Goal: Task Accomplishment & Management: Manage account settings

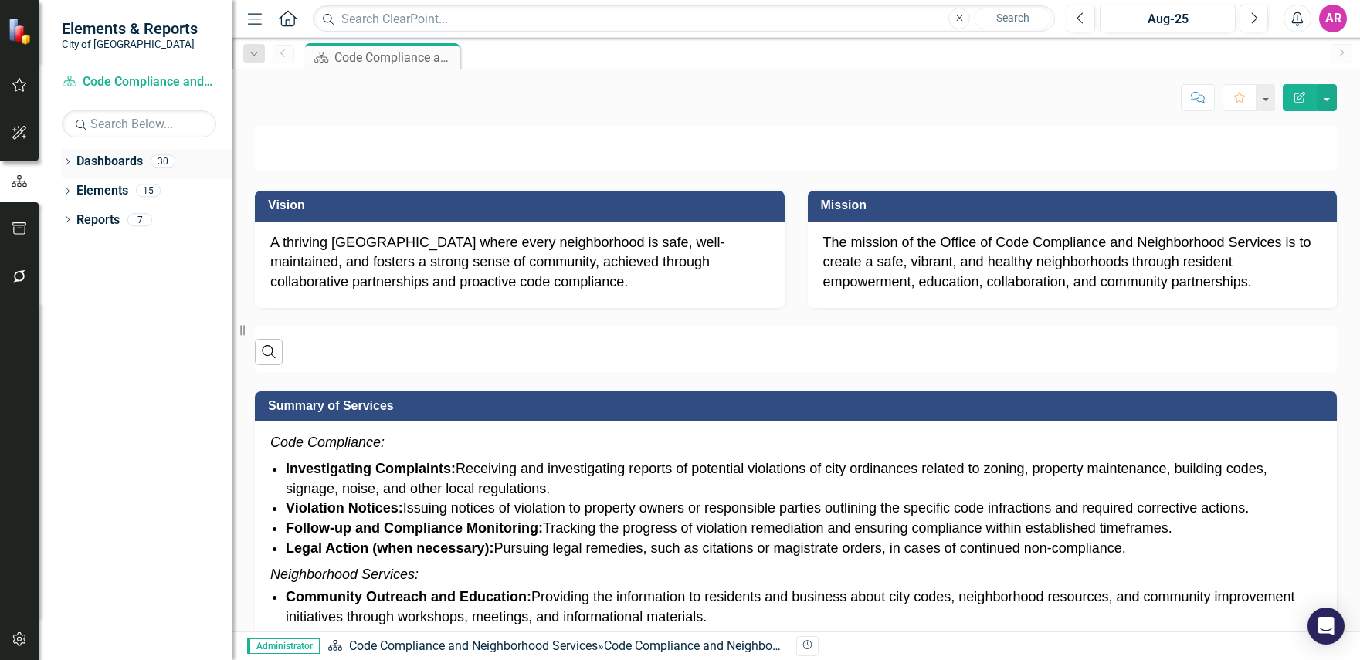
click at [66, 161] on icon "Dropdown" at bounding box center [67, 163] width 11 height 8
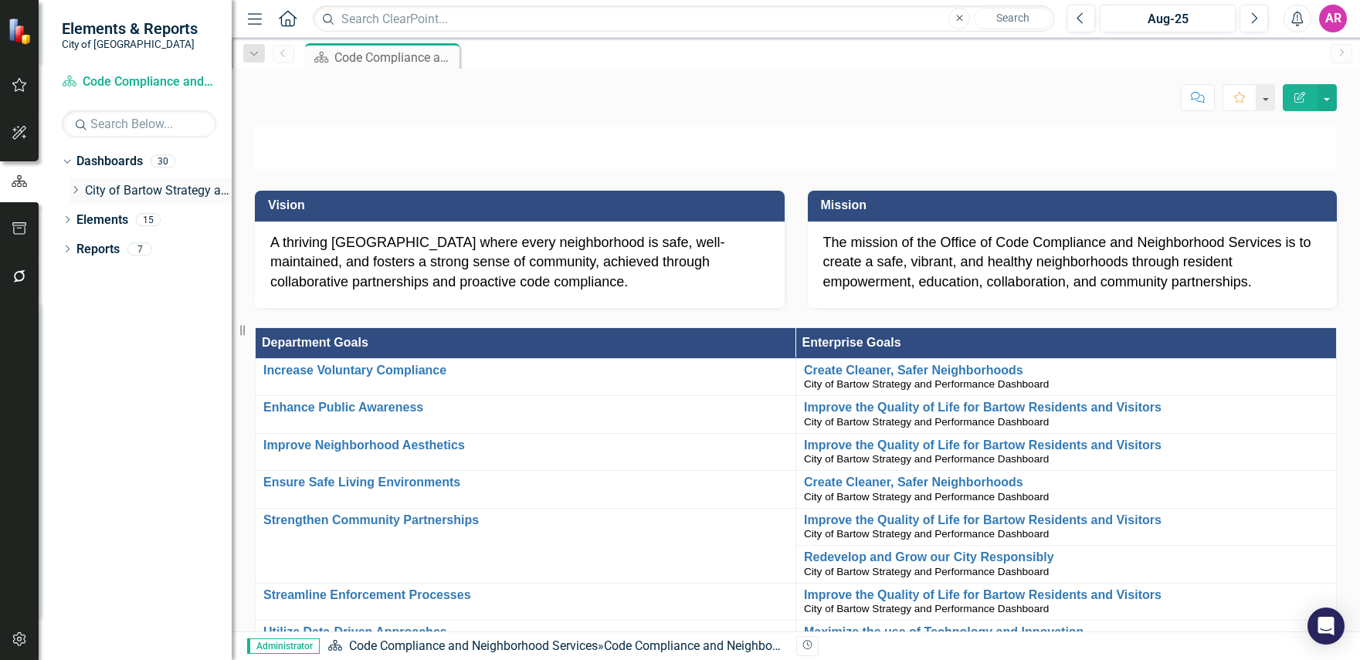
click at [78, 197] on div "Dropdown City of Bartow Strategy and Performance Dashboard" at bounding box center [151, 190] width 162 height 25
click at [74, 186] on icon "Dropdown" at bounding box center [76, 189] width 12 height 9
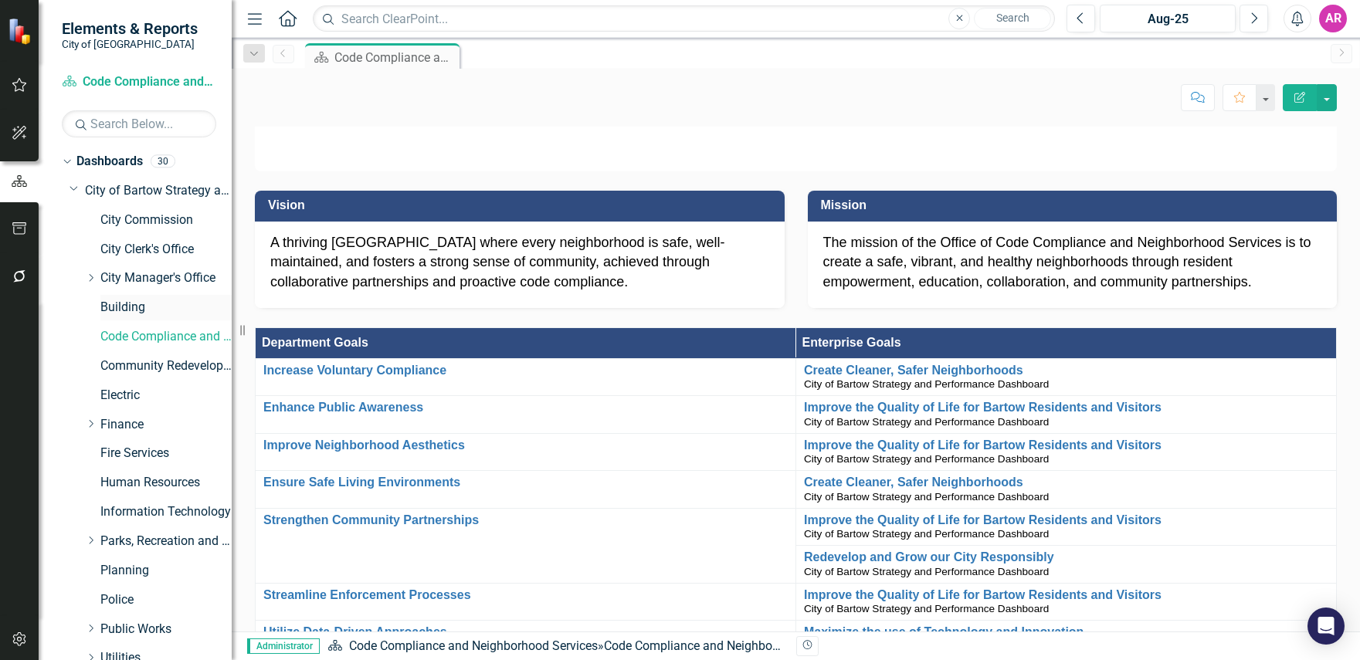
click at [139, 305] on link "Building" at bounding box center [165, 308] width 131 height 18
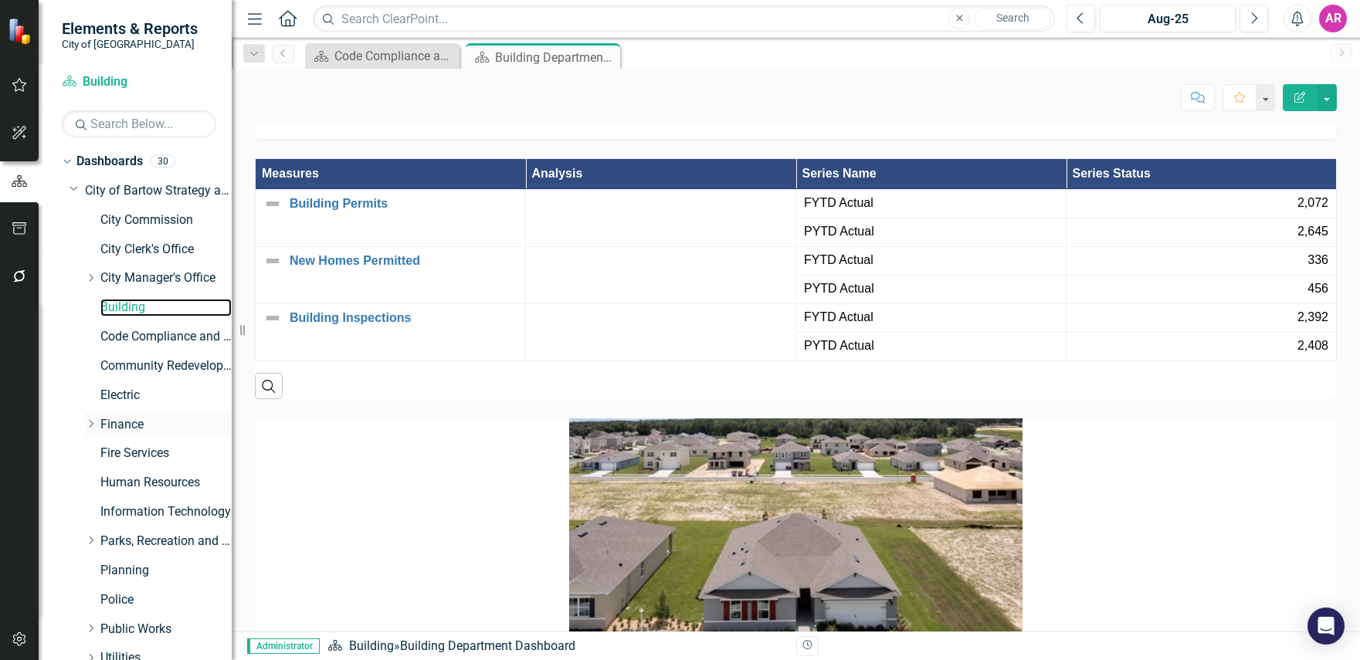
scroll to position [73, 0]
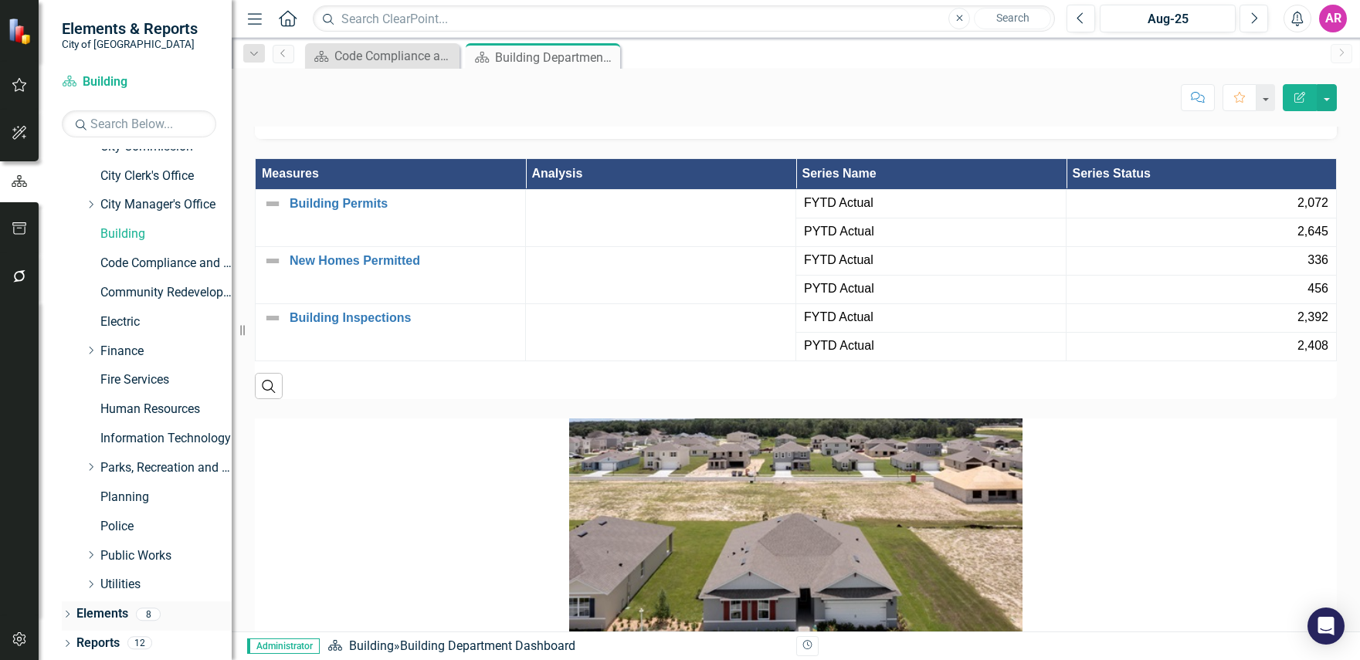
click at [98, 609] on link "Elements" at bounding box center [102, 614] width 52 height 18
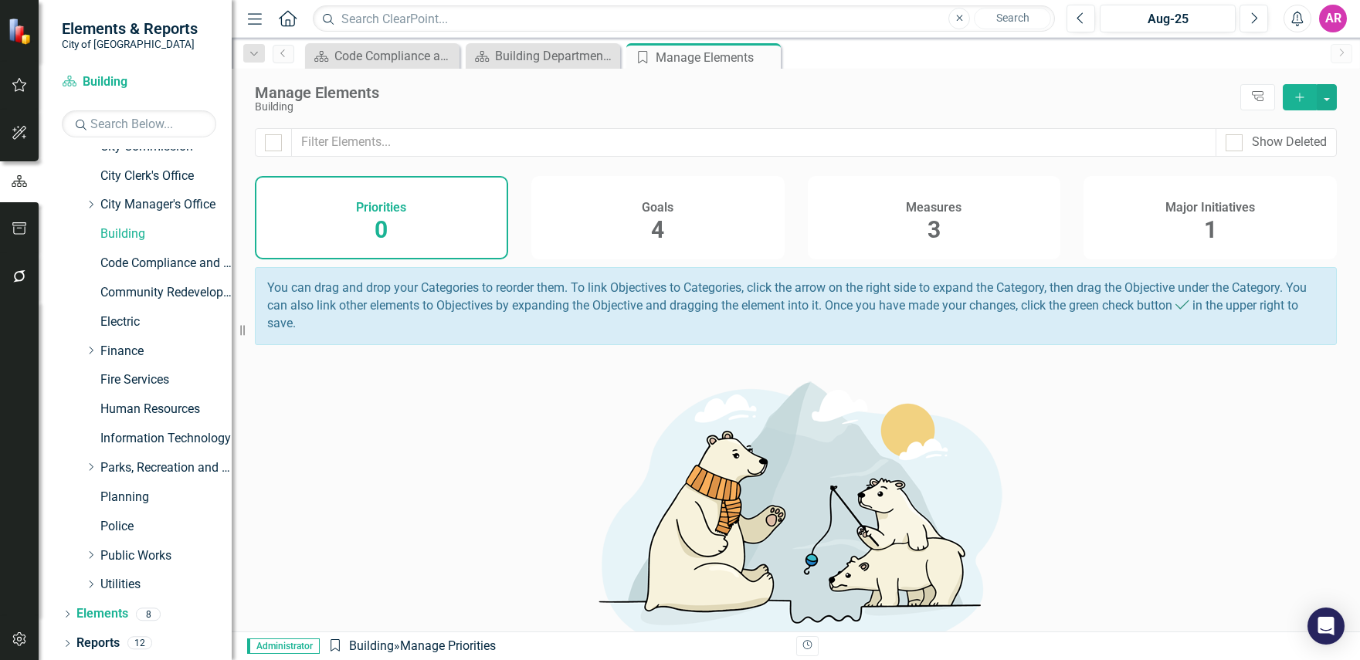
click at [869, 209] on div "Measures 3" at bounding box center [934, 217] width 253 height 83
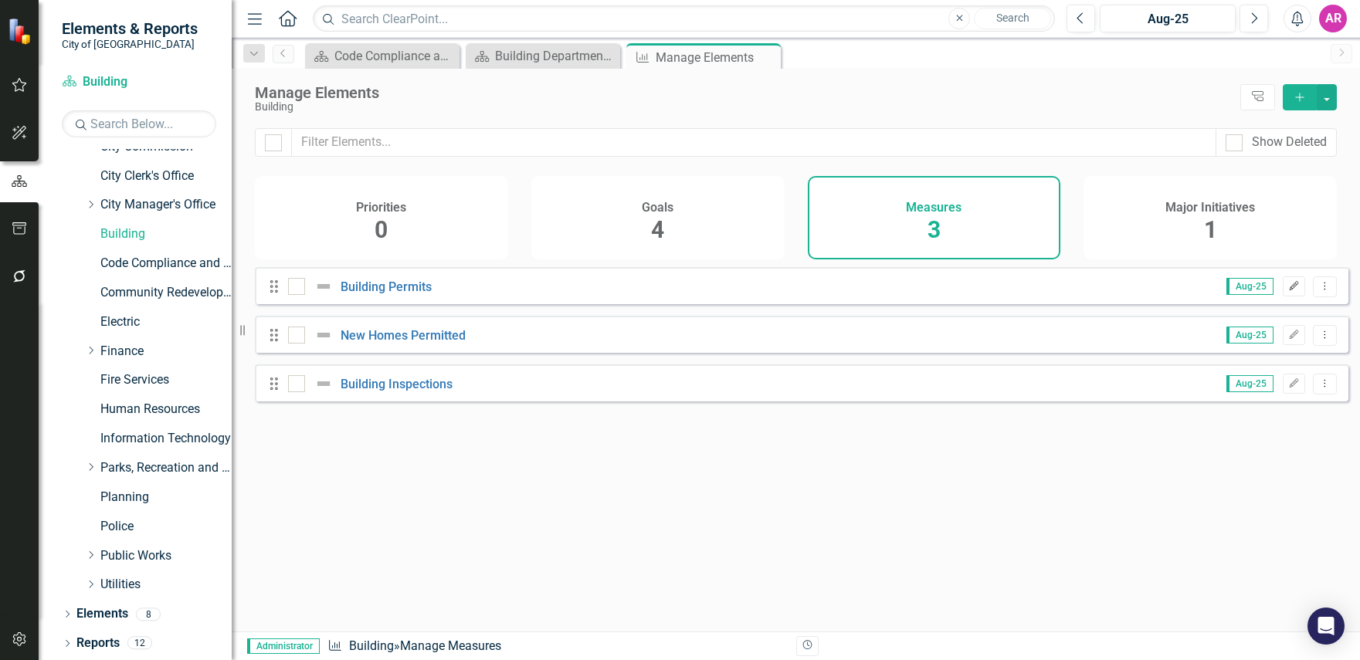
click at [1288, 291] on icon "Edit" at bounding box center [1294, 286] width 12 height 9
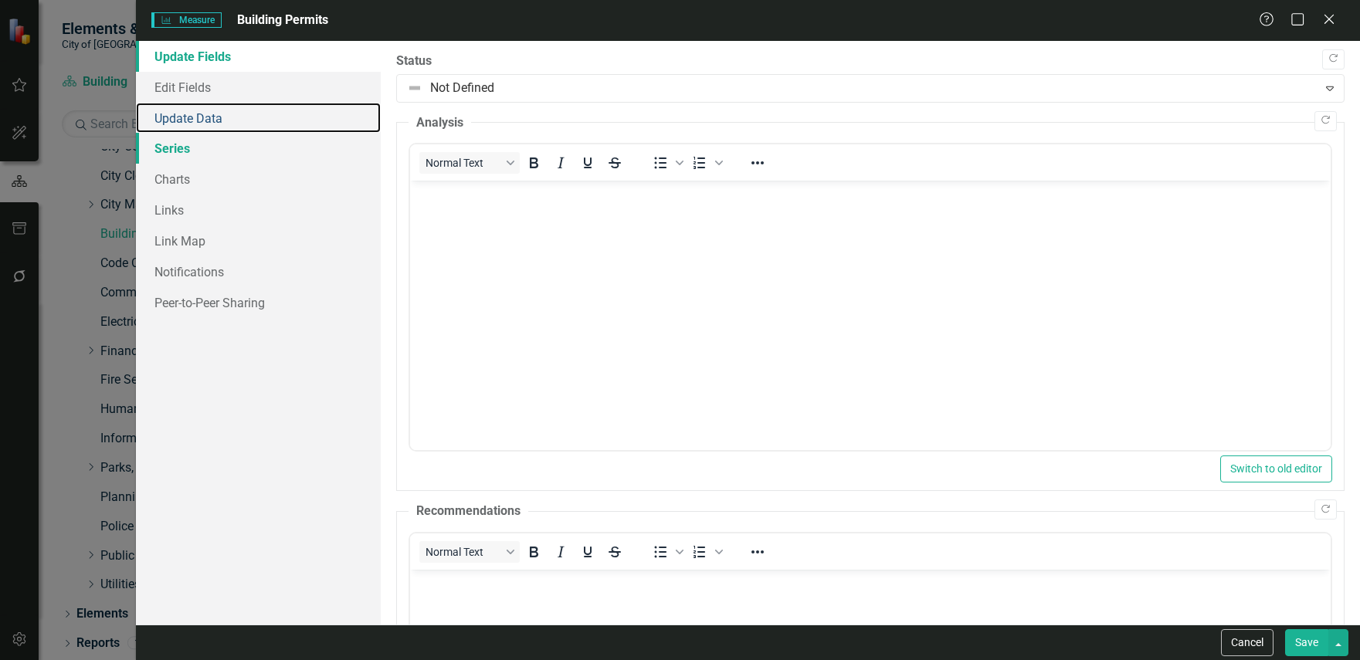
drag, startPoint x: 255, startPoint y: 114, endPoint x: 341, endPoint y: 139, distance: 89.4
click at [255, 114] on link "Update Data" at bounding box center [258, 118] width 245 height 31
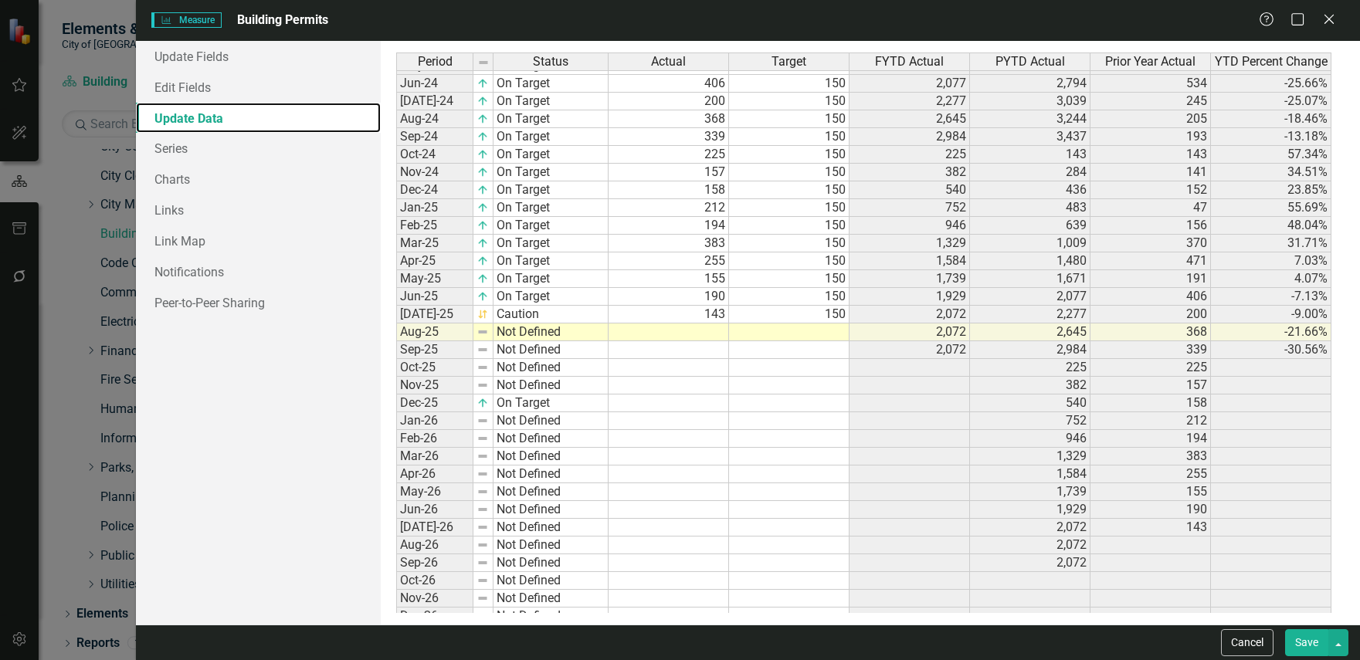
scroll to position [365, 0]
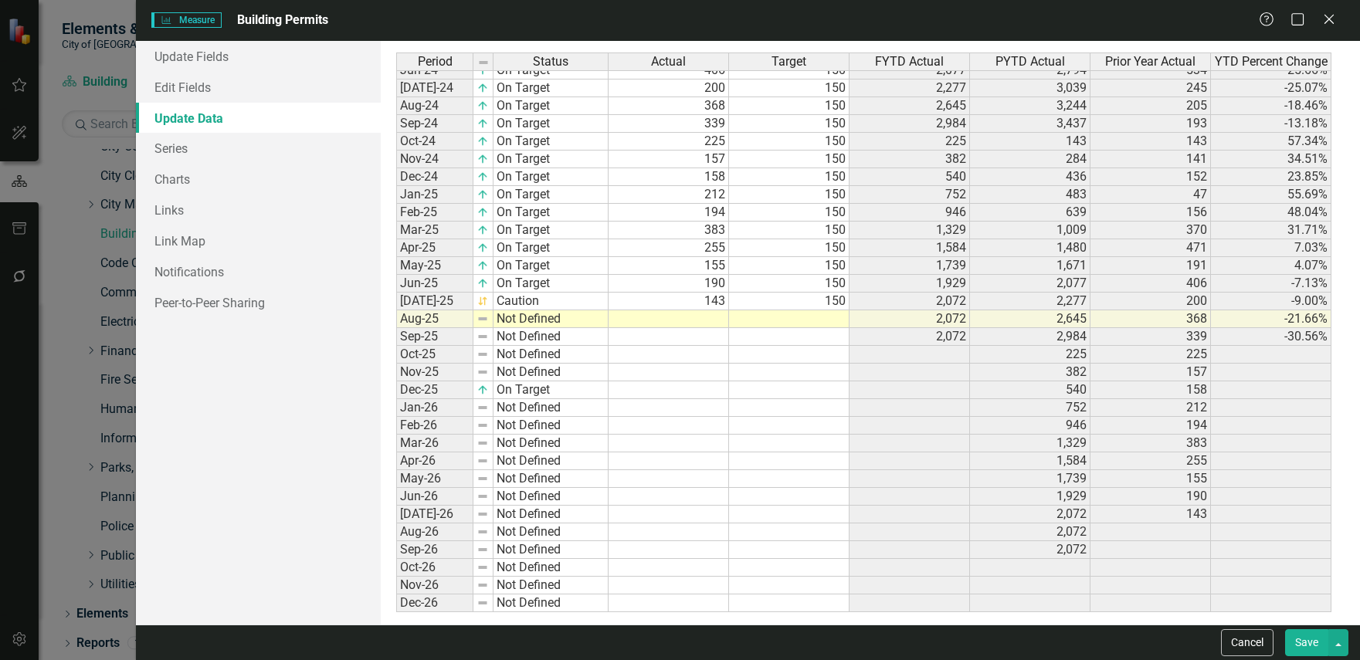
click at [714, 316] on td at bounding box center [669, 319] width 120 height 18
click at [819, 317] on td at bounding box center [789, 319] width 120 height 18
type textarea "150"
click at [753, 342] on td at bounding box center [789, 337] width 120 height 18
click at [537, 319] on td "Not Defined" at bounding box center [550, 319] width 115 height 18
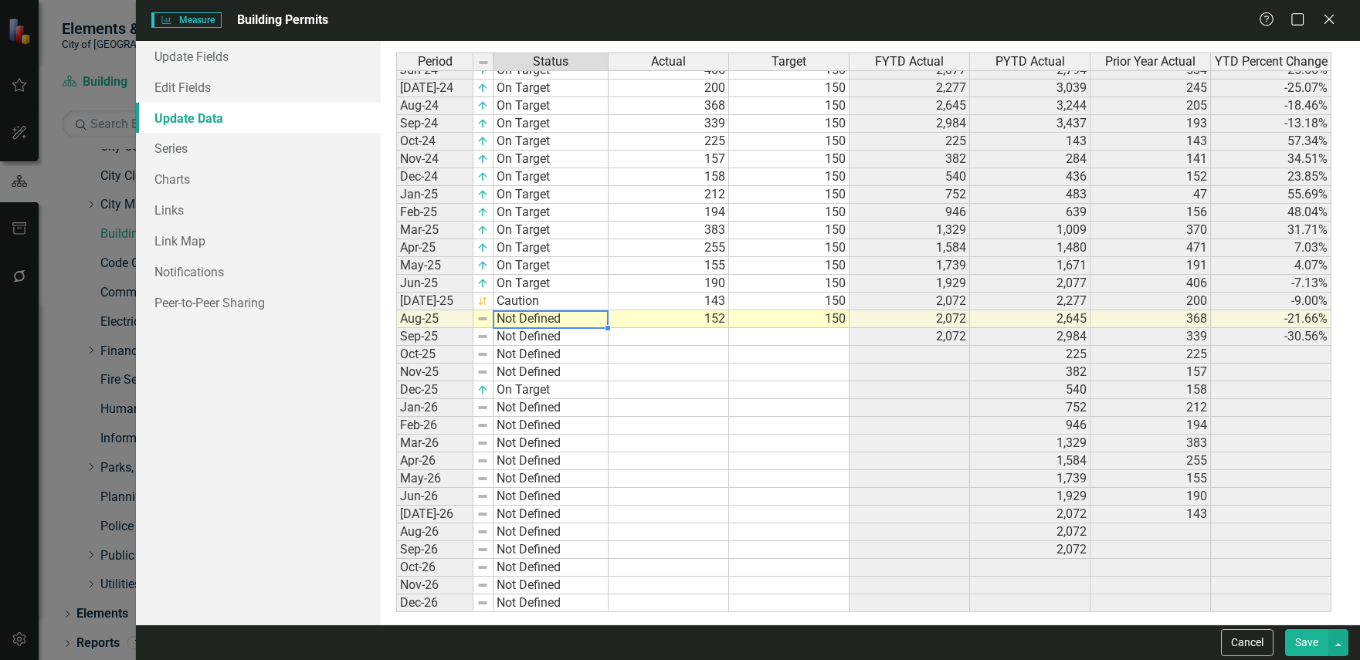
click at [537, 319] on td "Not Defined" at bounding box center [550, 319] width 115 height 18
click at [546, 333] on div "Period Status Actual Target FYTD Actual PYTD Actual Prior Year Actual YTD Perce…" at bounding box center [870, 333] width 948 height 561
click at [564, 392] on td "On Target" at bounding box center [550, 390] width 115 height 18
click at [563, 392] on td "On Target" at bounding box center [550, 390] width 115 height 18
click at [575, 384] on div "Period Status Actual Target FYTD Actual PYTD Actual Prior Year Actual YTD Perce…" at bounding box center [870, 333] width 948 height 561
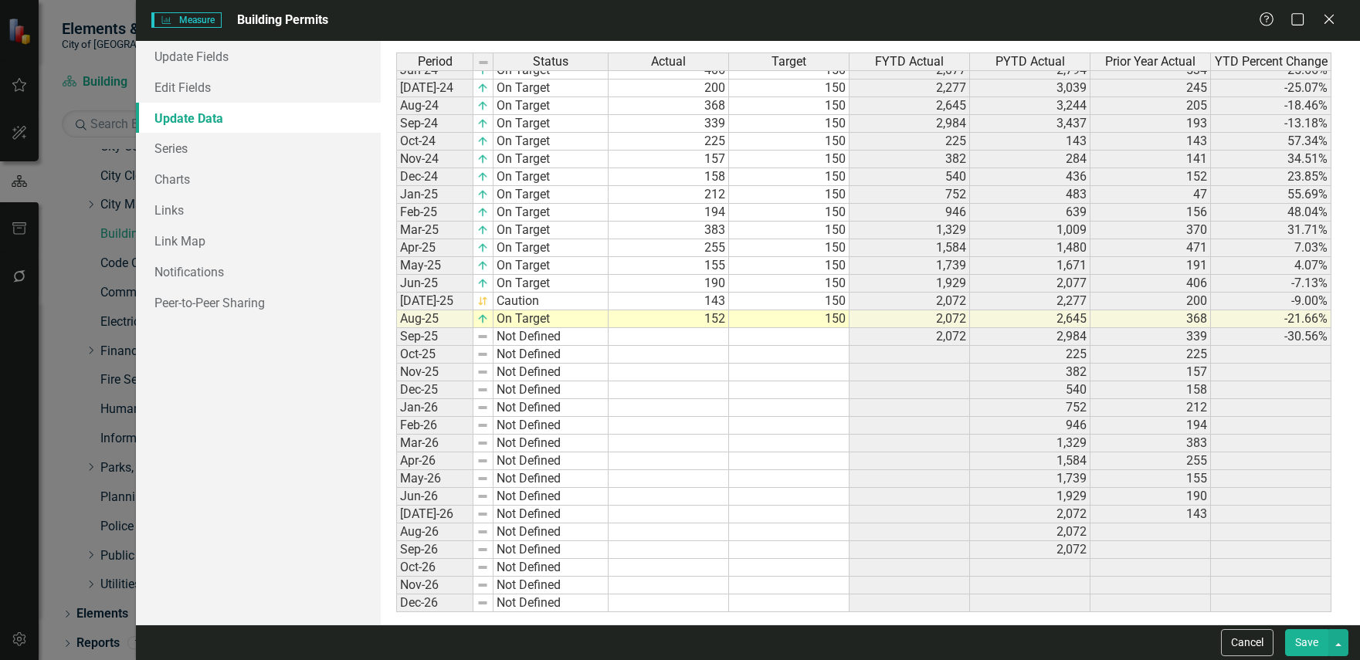
click at [1307, 637] on button "Save" at bounding box center [1306, 642] width 43 height 27
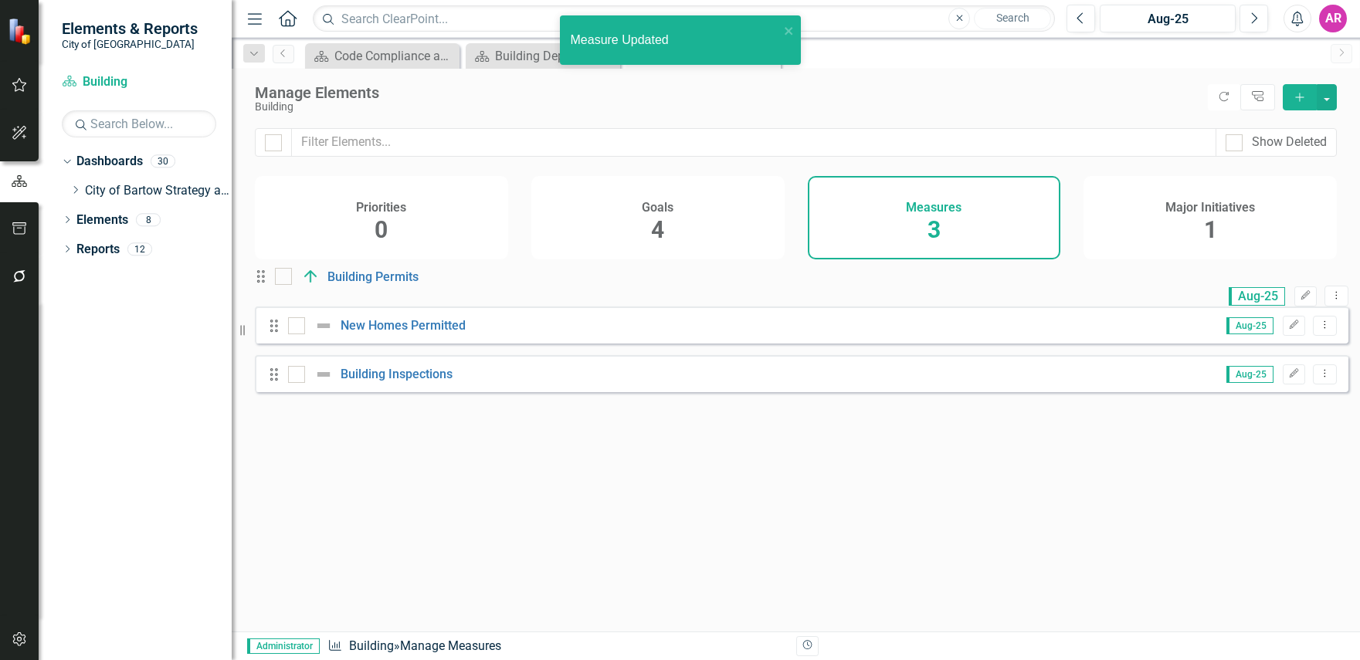
scroll to position [0, 0]
click at [1288, 330] on icon "Edit" at bounding box center [1294, 324] width 12 height 9
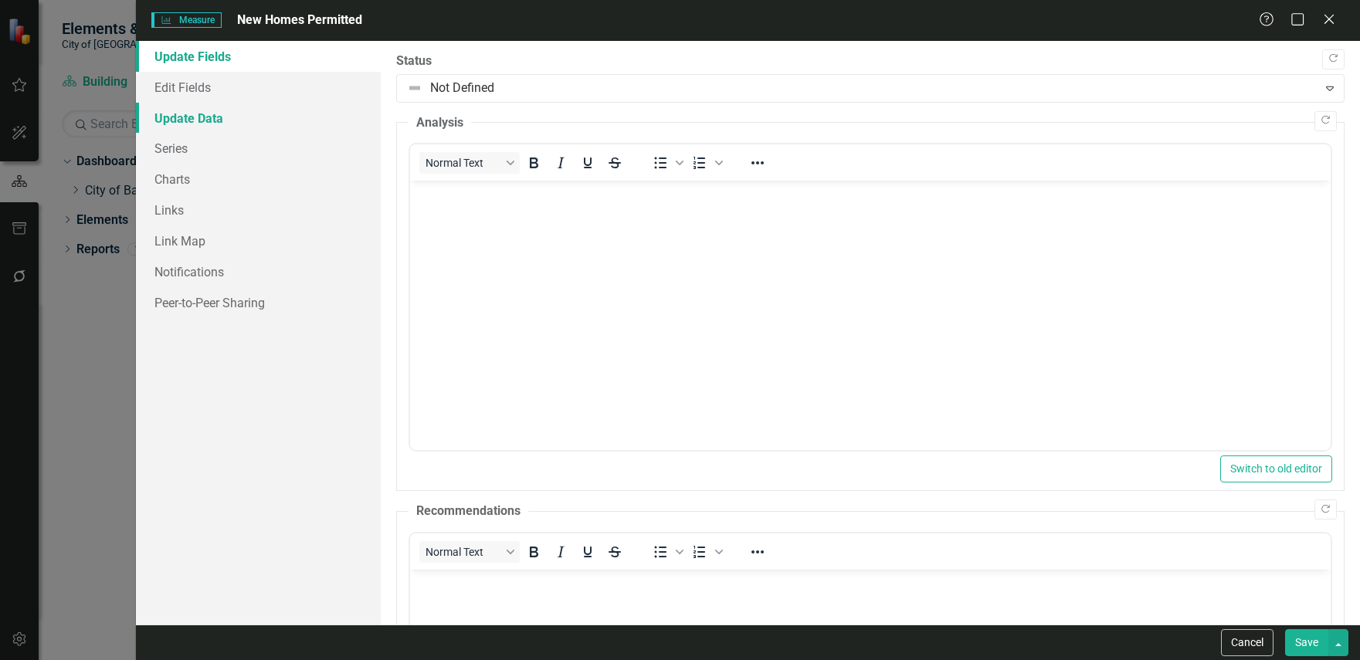
click at [227, 120] on link "Update Data" at bounding box center [258, 118] width 245 height 31
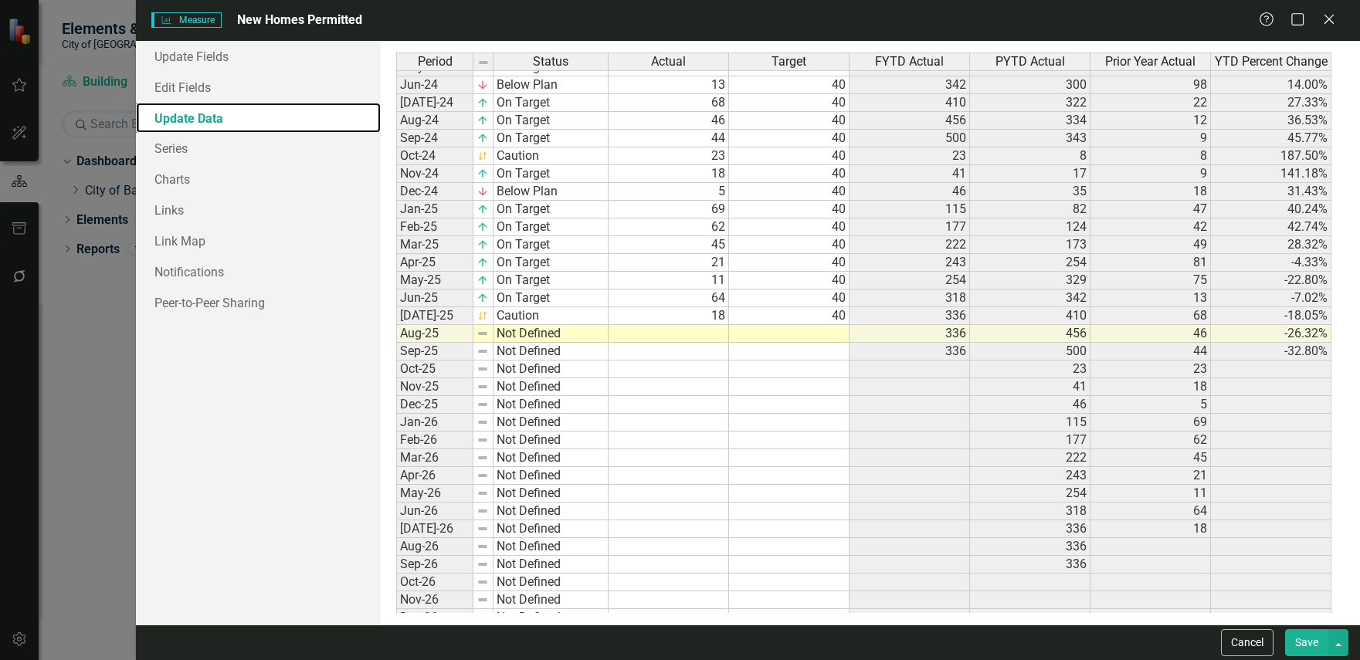
scroll to position [365, 0]
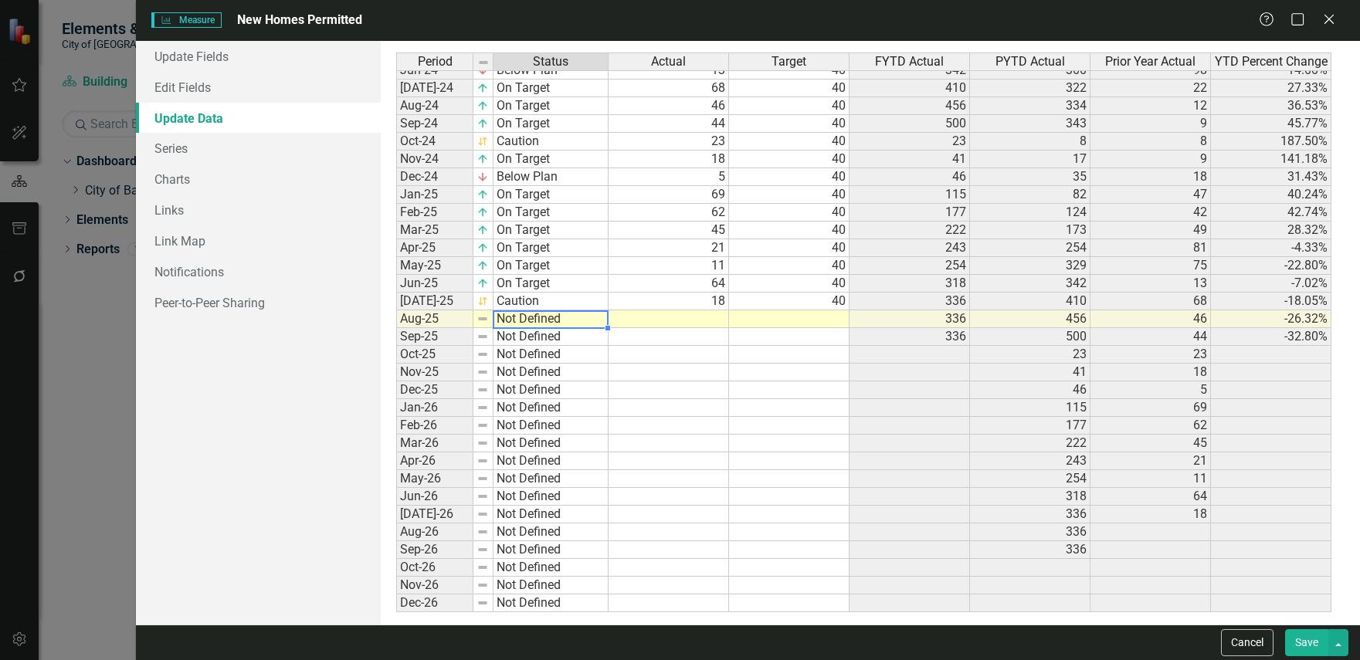
click at [590, 320] on tbody "Oct-22 Below Plan Nov-22 Below Plan Dec-22 Below Plan Jan-23 On Target Feb-23 O…" at bounding box center [502, 159] width 212 height 907
click at [590, 186] on td "Below Plan" at bounding box center [550, 177] width 115 height 18
click at [585, 322] on td "Not Defined" at bounding box center [550, 319] width 115 height 18
click at [585, 323] on td "Not Defined" at bounding box center [550, 319] width 115 height 18
click at [571, 337] on div "Period Status Actual Target FYTD Actual PYTD Actual Prior Year Actual YTD Perce…" at bounding box center [870, 333] width 948 height 561
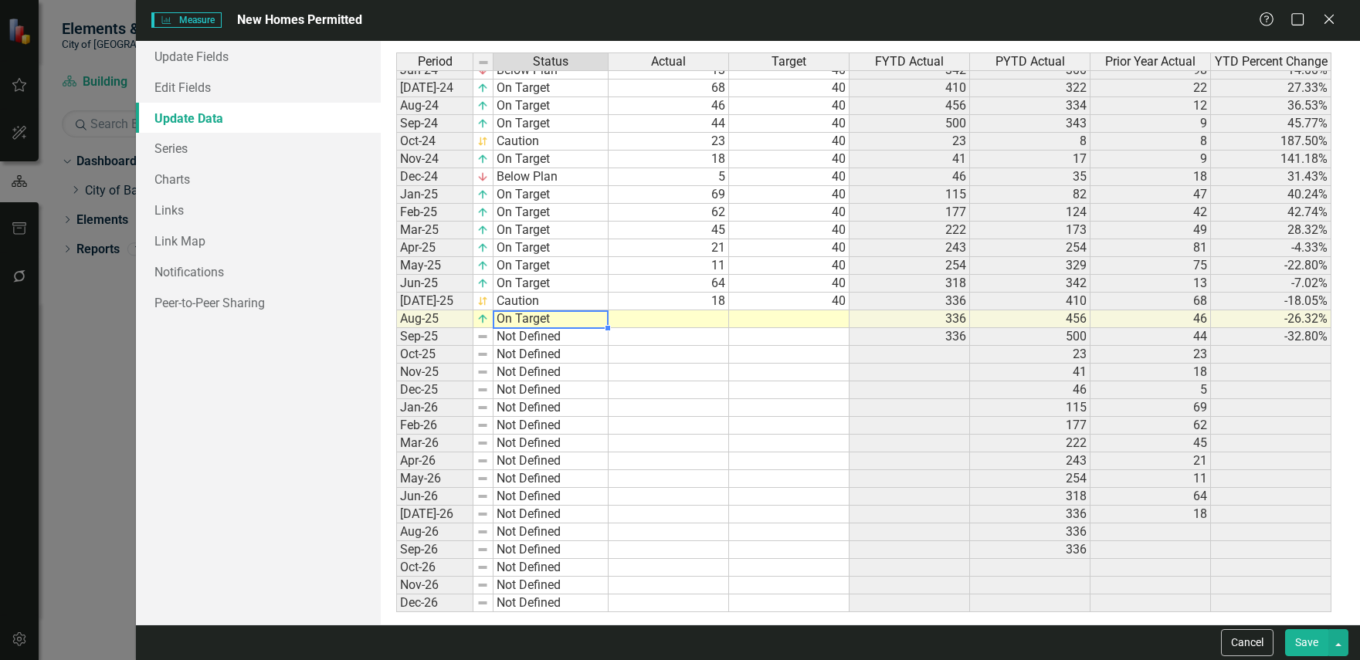
click at [396, 309] on div "Period Status Actual Target FYTD Actual PYTD Actual Prior Year Actual YTD Perce…" at bounding box center [396, 220] width 0 height 783
click at [706, 322] on td at bounding box center [669, 319] width 120 height 18
click at [844, 314] on td at bounding box center [789, 319] width 120 height 18
type textarea "40"
click at [530, 320] on td "On Target" at bounding box center [550, 319] width 115 height 18
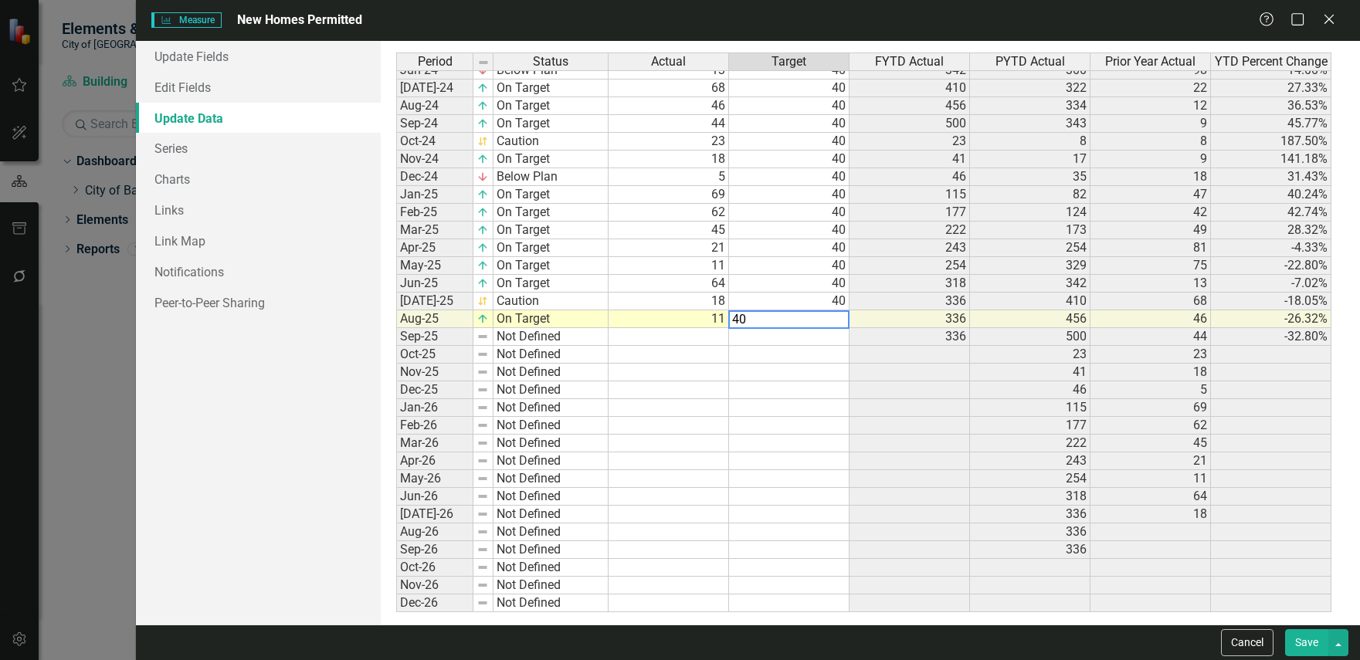
click at [530, 320] on td "On Target" at bounding box center [550, 319] width 115 height 18
click at [558, 348] on div "Period Status Actual Target FYTD Actual PYTD Actual Prior Year Actual YTD Perce…" at bounding box center [870, 333] width 948 height 561
click at [1308, 642] on button "Save" at bounding box center [1306, 642] width 43 height 27
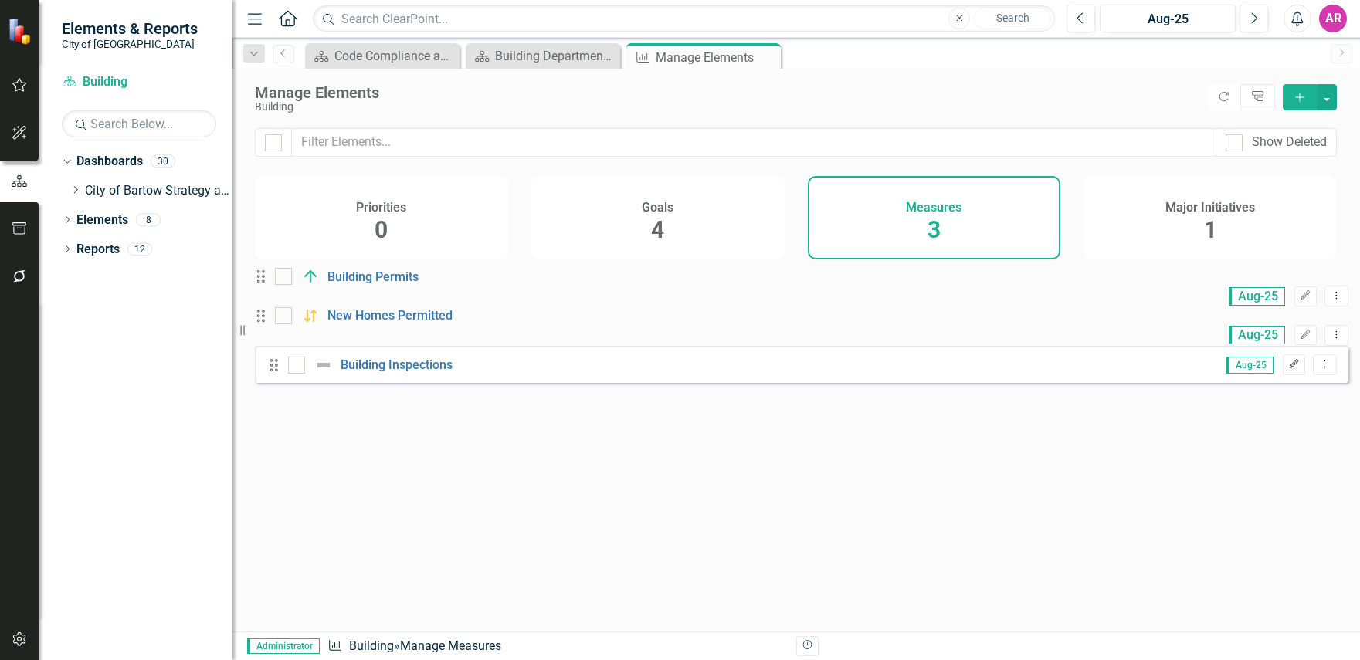
click at [1288, 369] on icon "Edit" at bounding box center [1294, 364] width 12 height 9
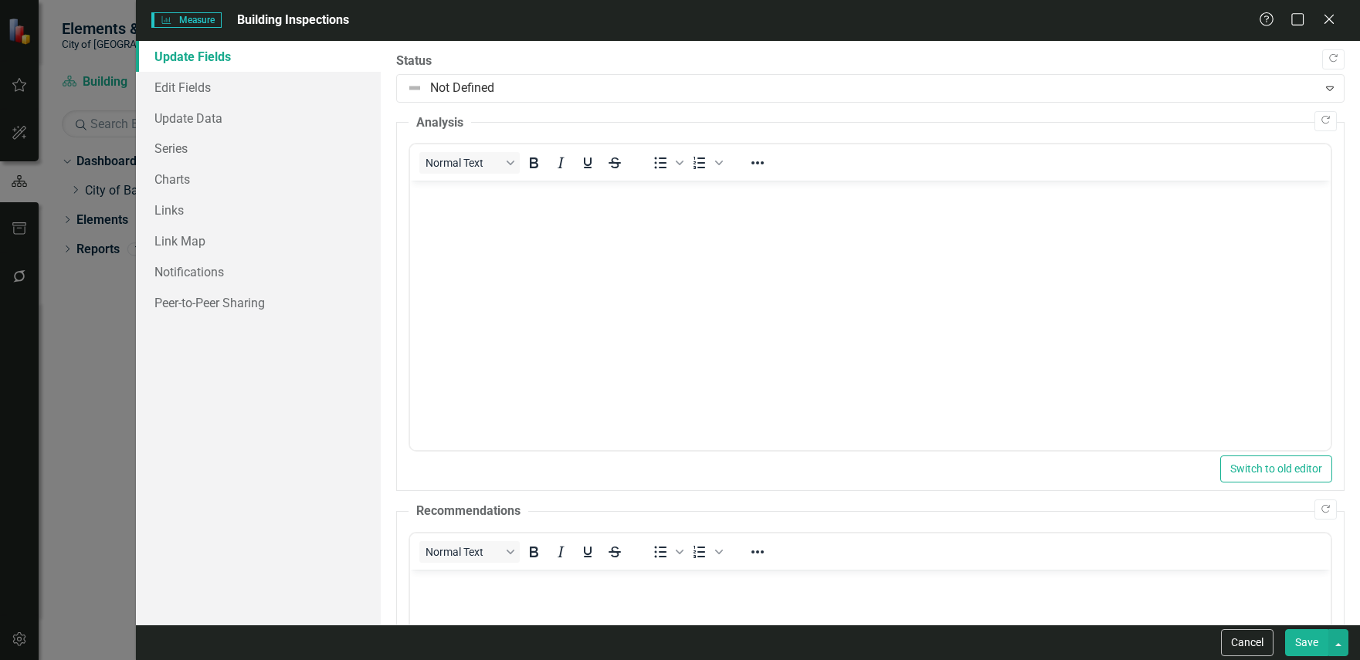
scroll to position [0, 0]
click at [263, 187] on link "Charts" at bounding box center [258, 179] width 245 height 31
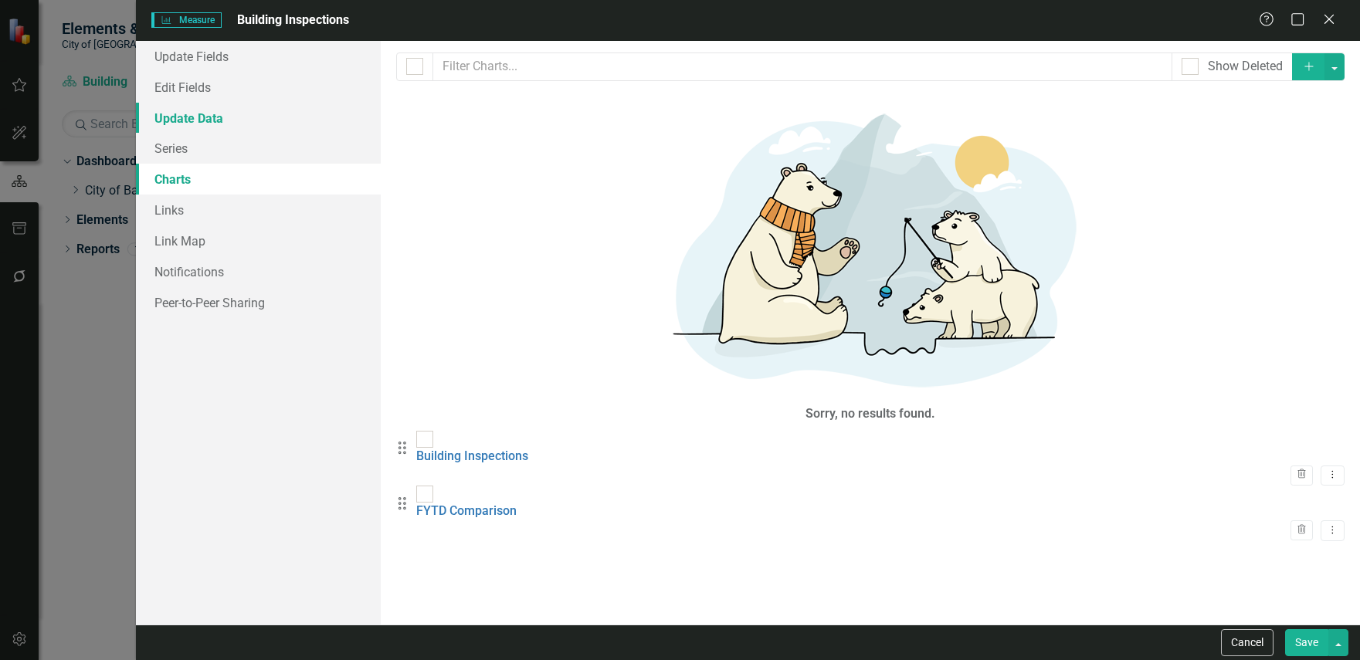
click at [238, 123] on link "Update Data" at bounding box center [258, 118] width 245 height 31
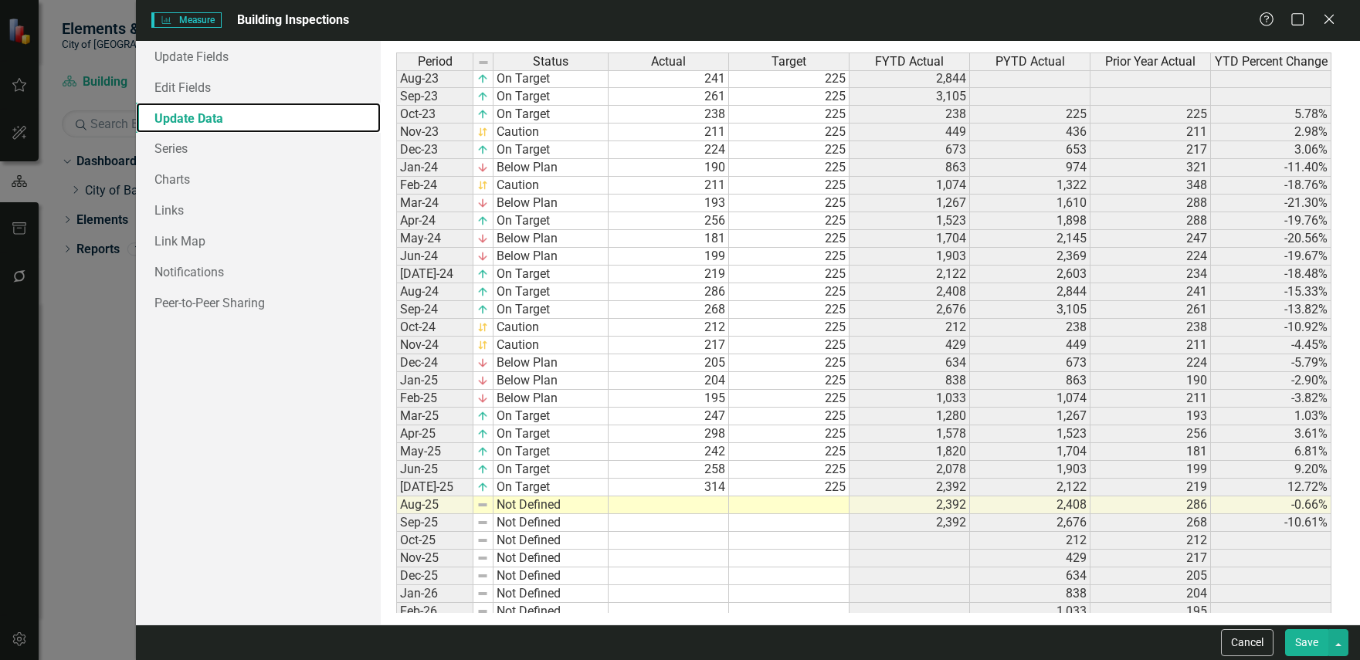
scroll to position [365, 0]
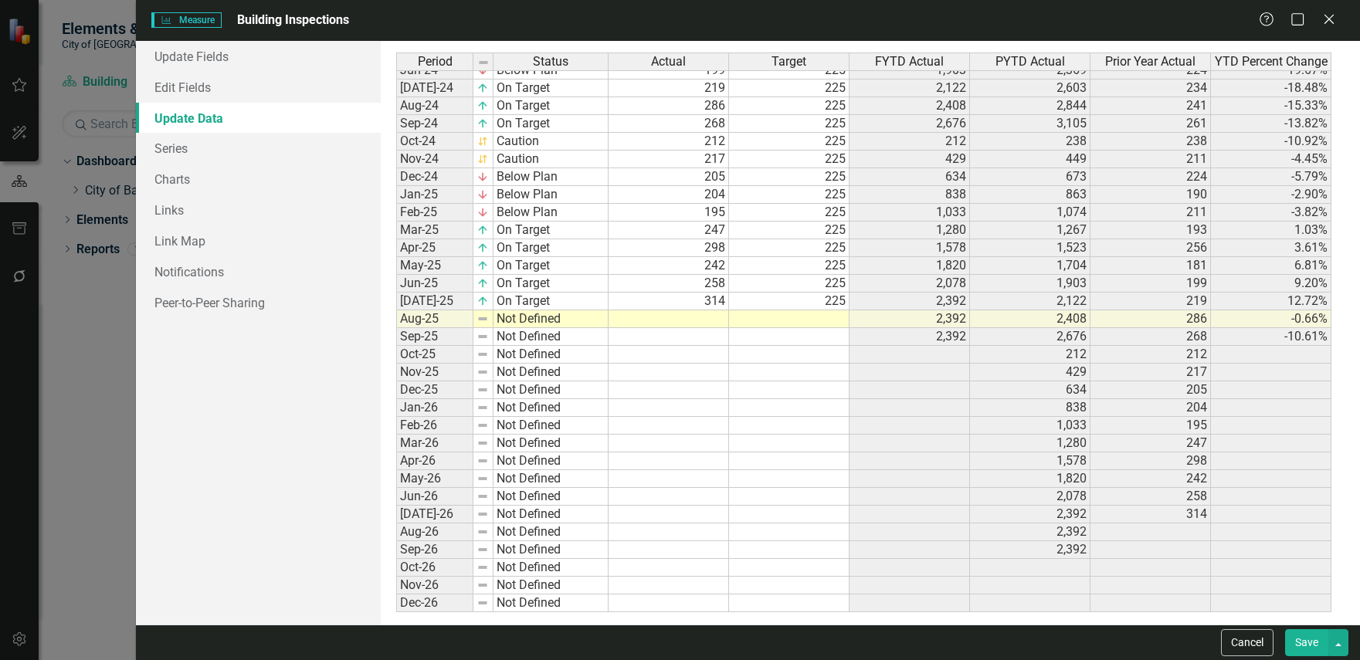
click at [714, 320] on tbody "Oct-22 On Target 225 225 225 Nov-22 Caution 211 225 436 Dec-22 Caution 217 225 …" at bounding box center [863, 159] width 935 height 907
click at [714, 320] on td at bounding box center [669, 319] width 120 height 18
click at [823, 313] on td at bounding box center [789, 319] width 120 height 18
type textarea "225"
click at [520, 318] on td "Not Defined" at bounding box center [550, 319] width 115 height 18
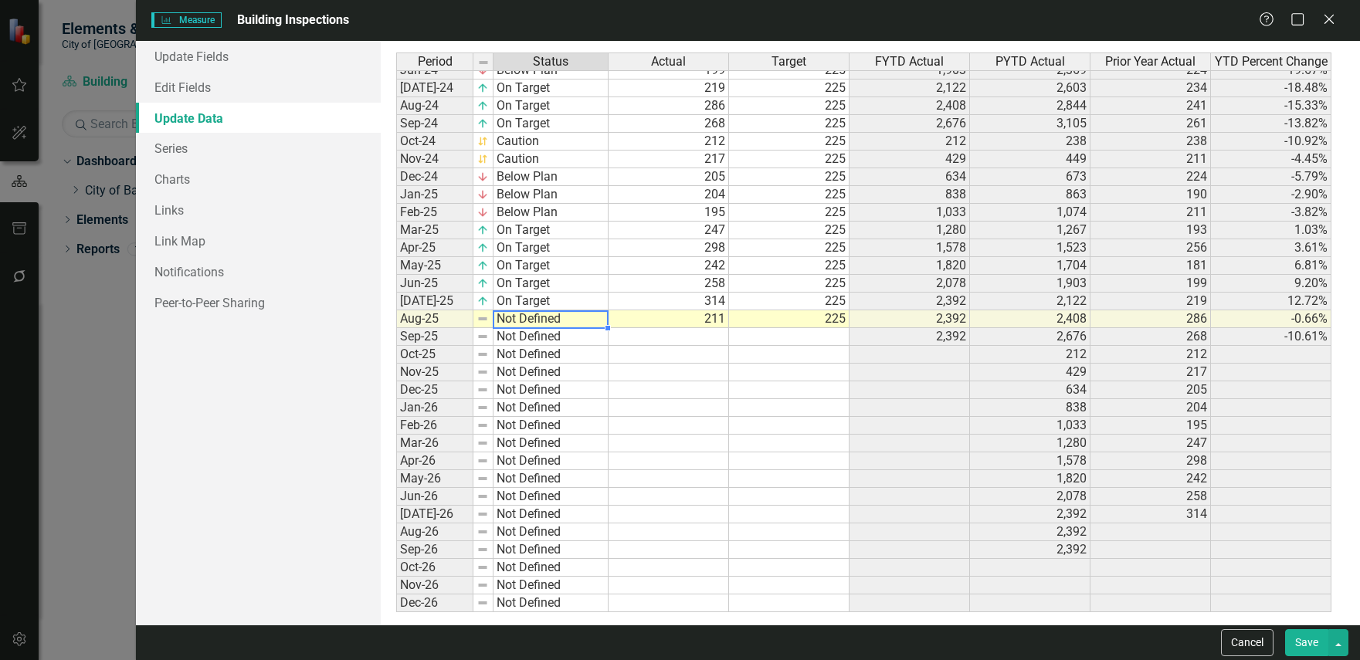
click at [520, 318] on td "Not Defined" at bounding box center [550, 319] width 115 height 18
click at [541, 352] on div "Period Status Actual Target FYTD Actual PYTD Actual Prior Year Actual YTD Perce…" at bounding box center [870, 333] width 948 height 561
click at [1308, 645] on button "Save" at bounding box center [1306, 642] width 43 height 27
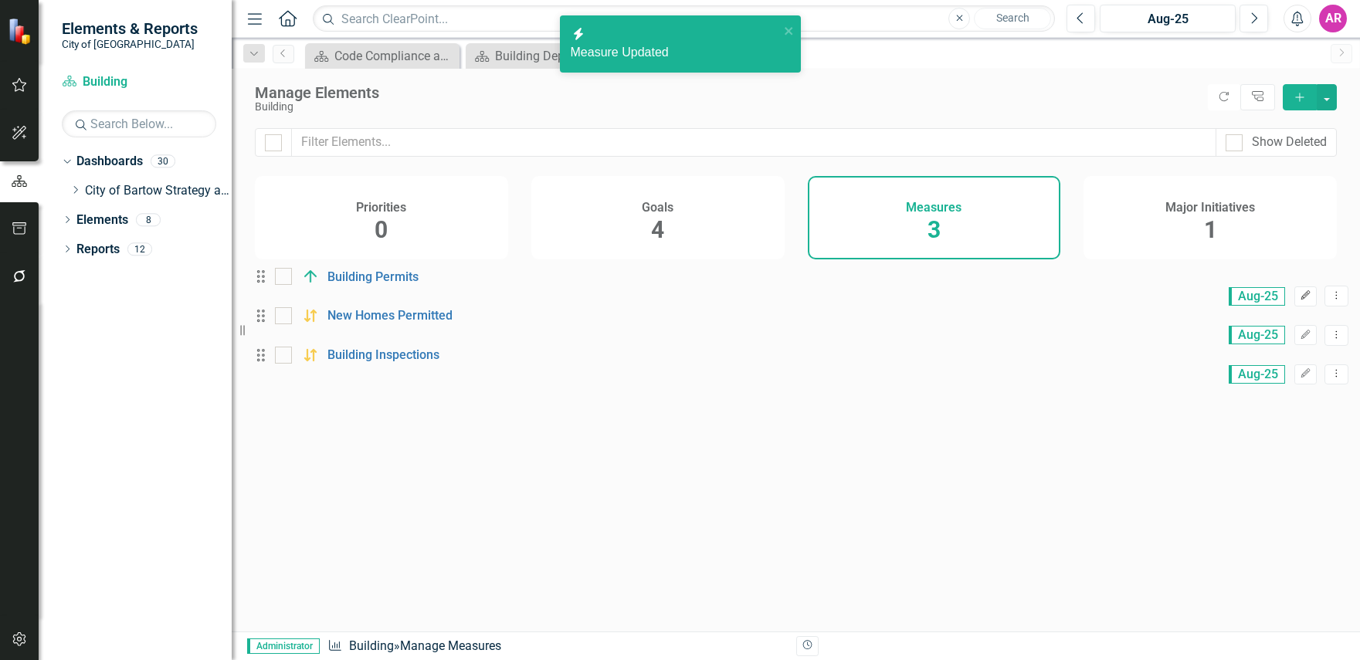
click at [1300, 297] on icon "Edit" at bounding box center [1306, 295] width 12 height 9
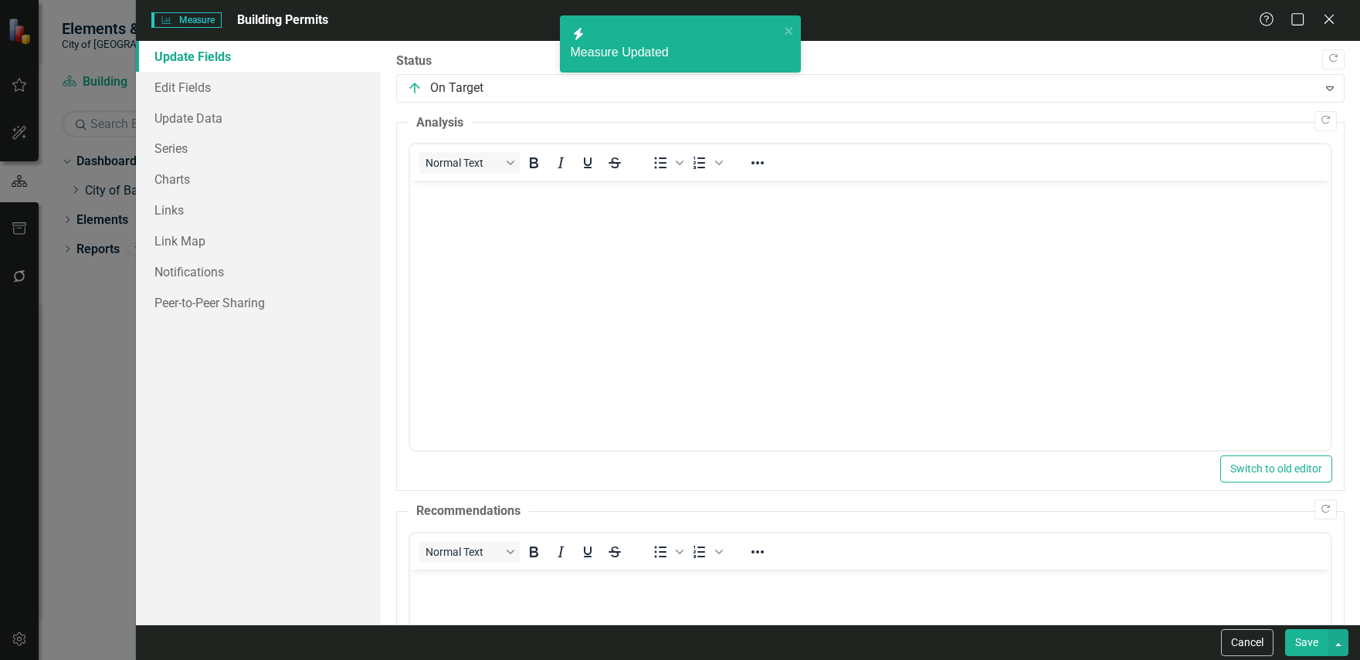
scroll to position [0, 0]
drag, startPoint x: 254, startPoint y: 115, endPoint x: 304, endPoint y: 127, distance: 51.5
click at [254, 115] on link "Update Data" at bounding box center [258, 118] width 245 height 31
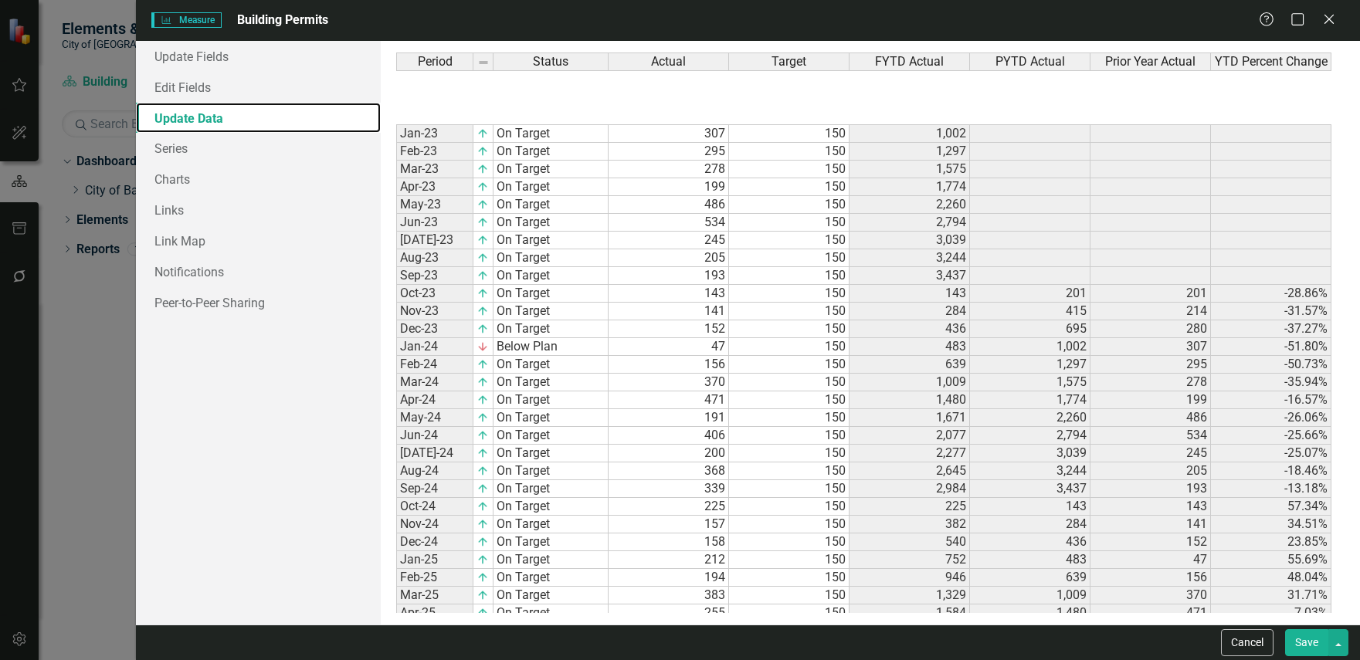
scroll to position [365, 0]
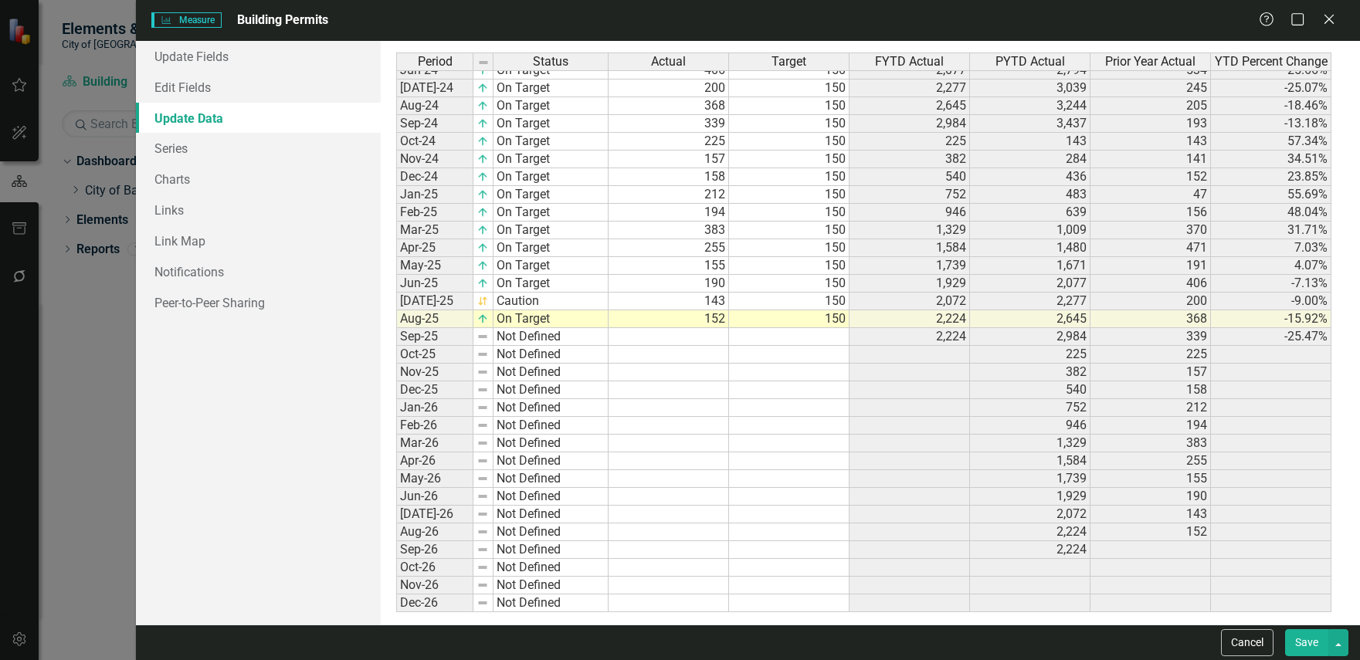
click at [1311, 645] on button "Save" at bounding box center [1306, 642] width 43 height 27
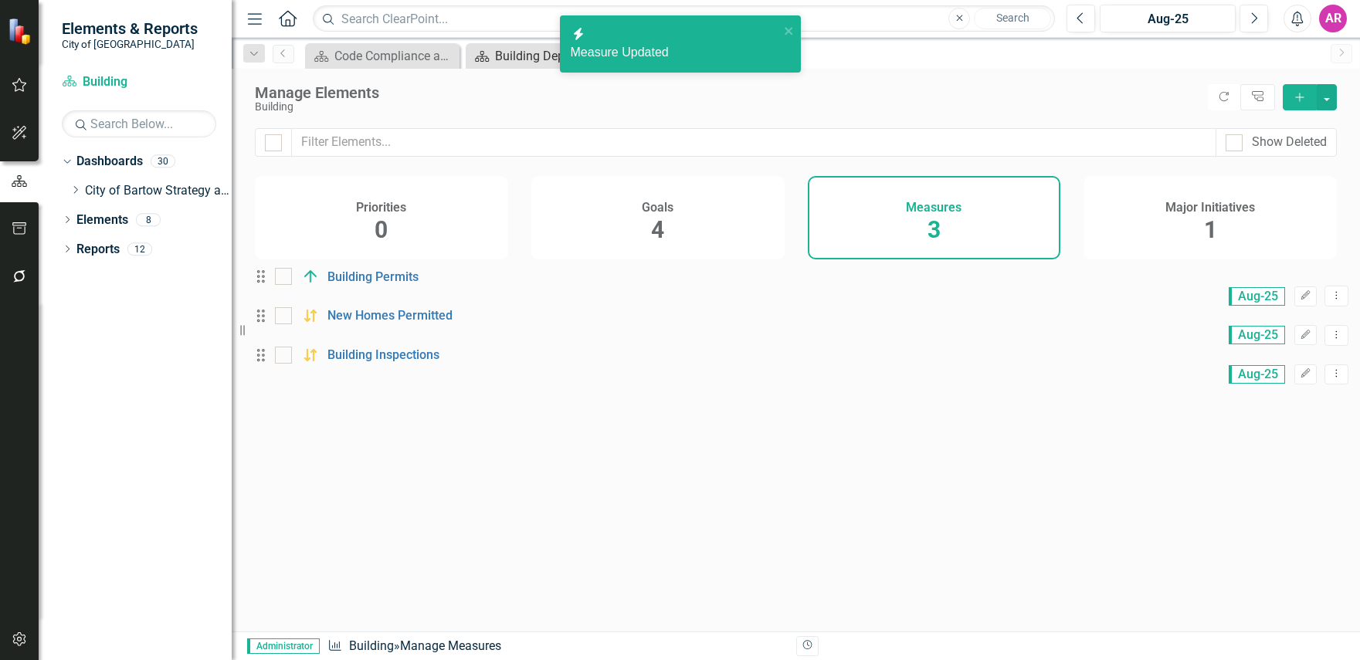
click at [534, 53] on div "Building Department Dashboard" at bounding box center [546, 55] width 102 height 19
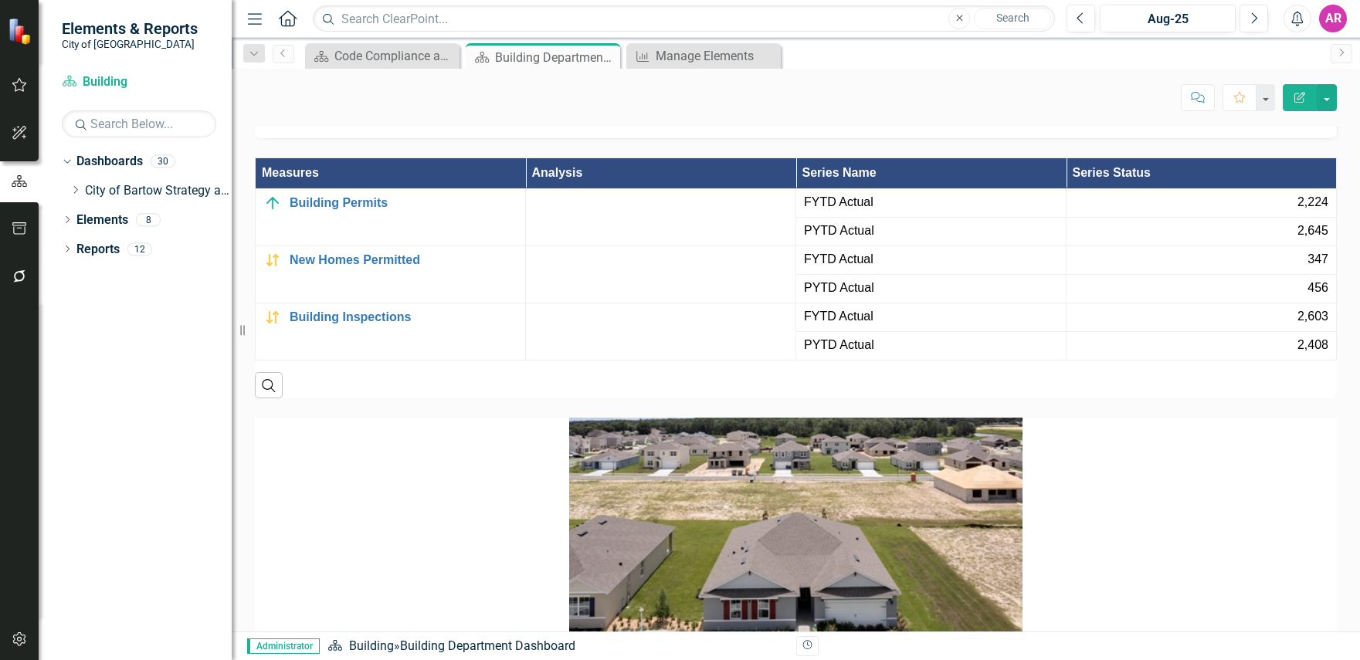
scroll to position [1544, 0]
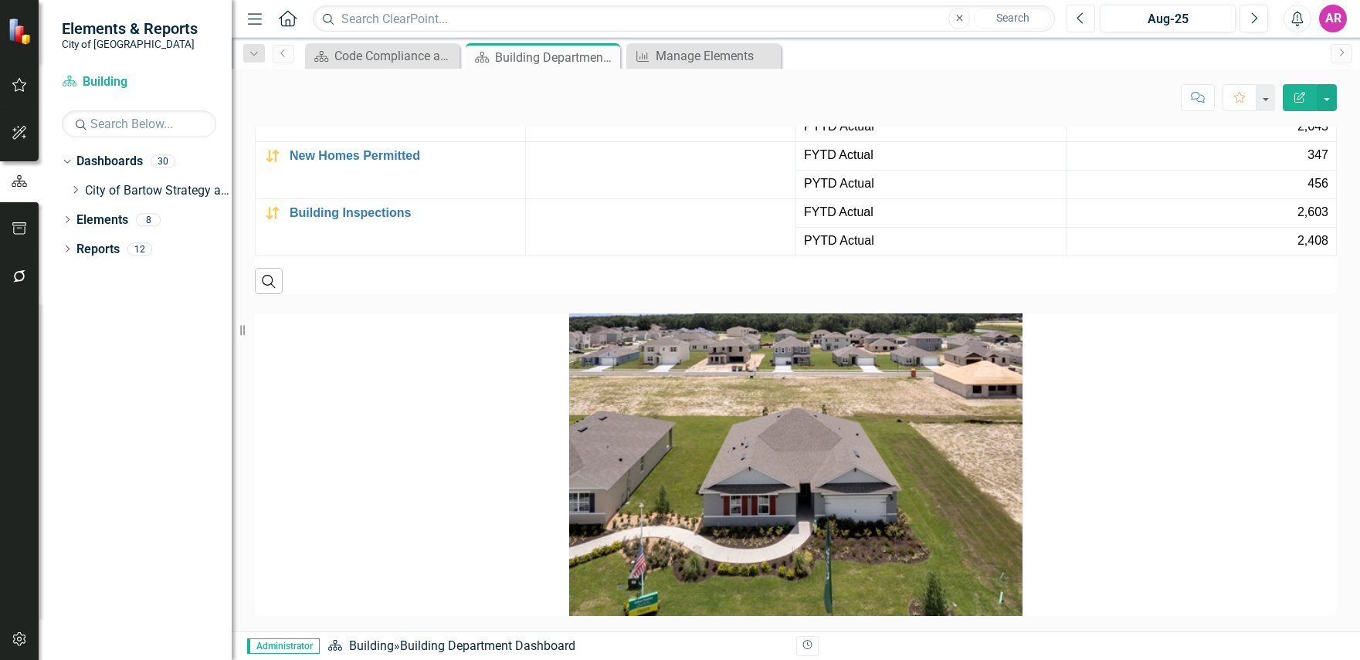
click at [1080, 17] on icon "Previous" at bounding box center [1081, 19] width 8 height 14
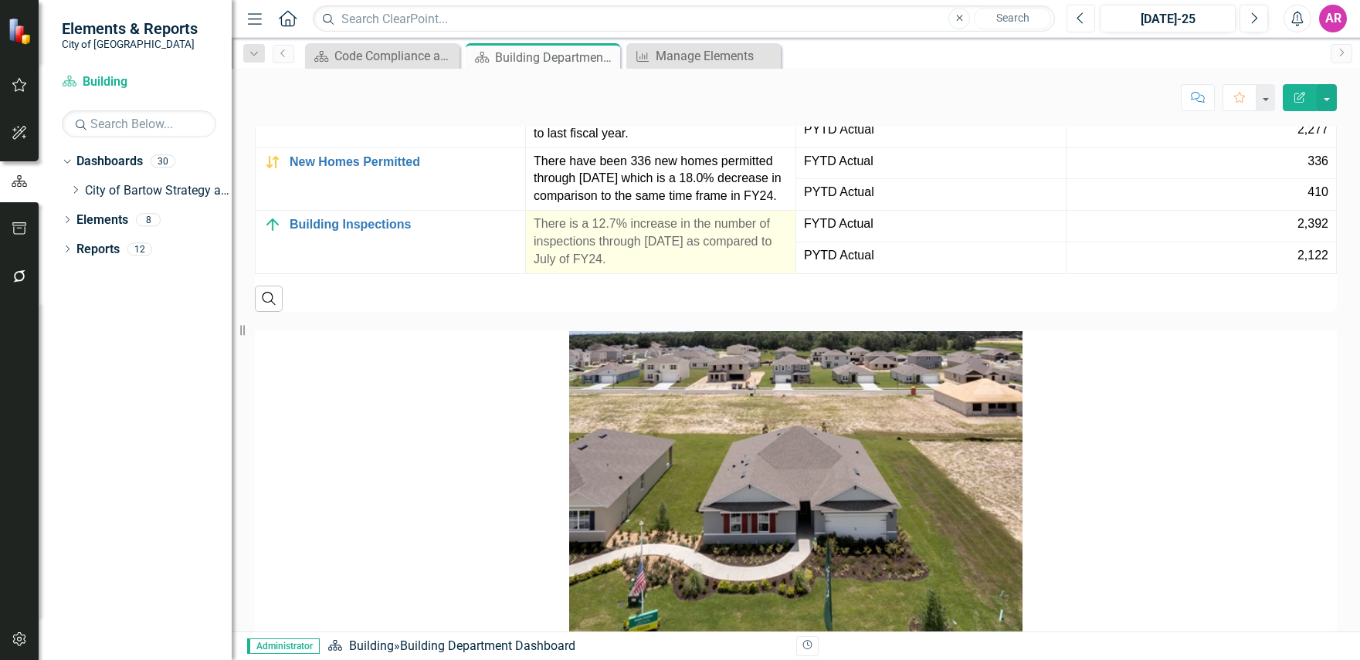
scroll to position [1453, 0]
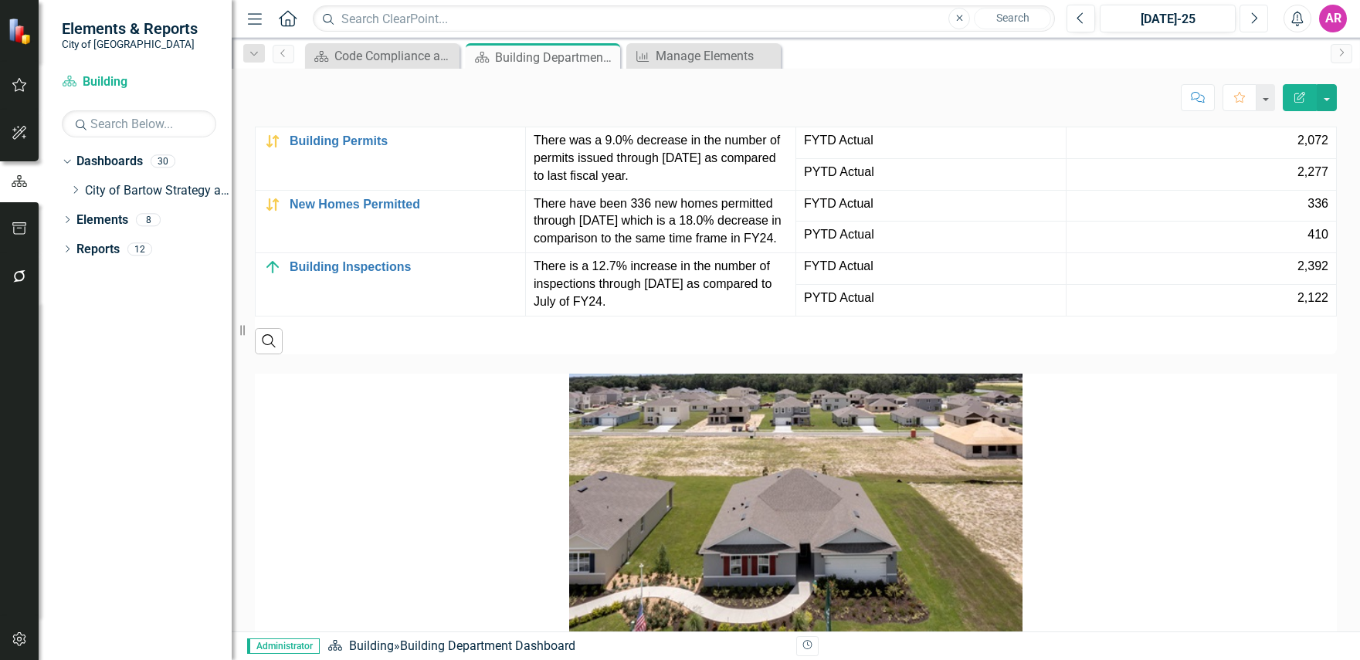
click at [1250, 21] on icon "Next" at bounding box center [1253, 19] width 8 height 14
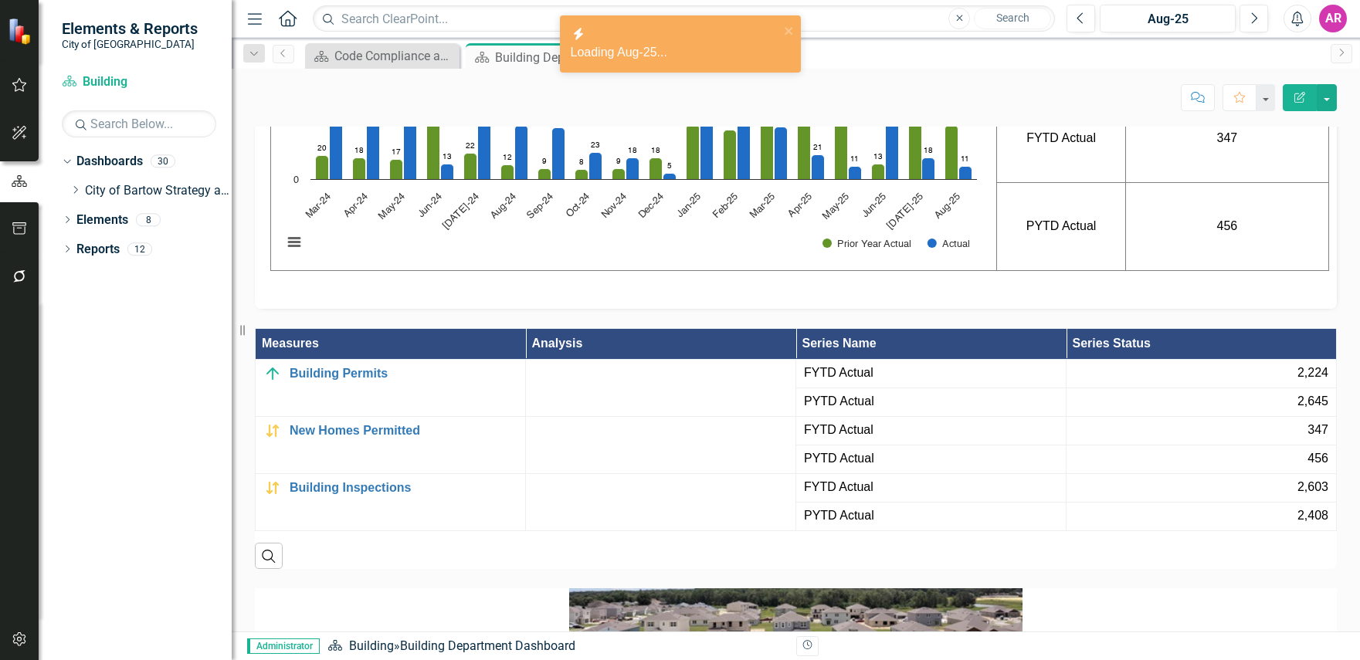
scroll to position [1390, 0]
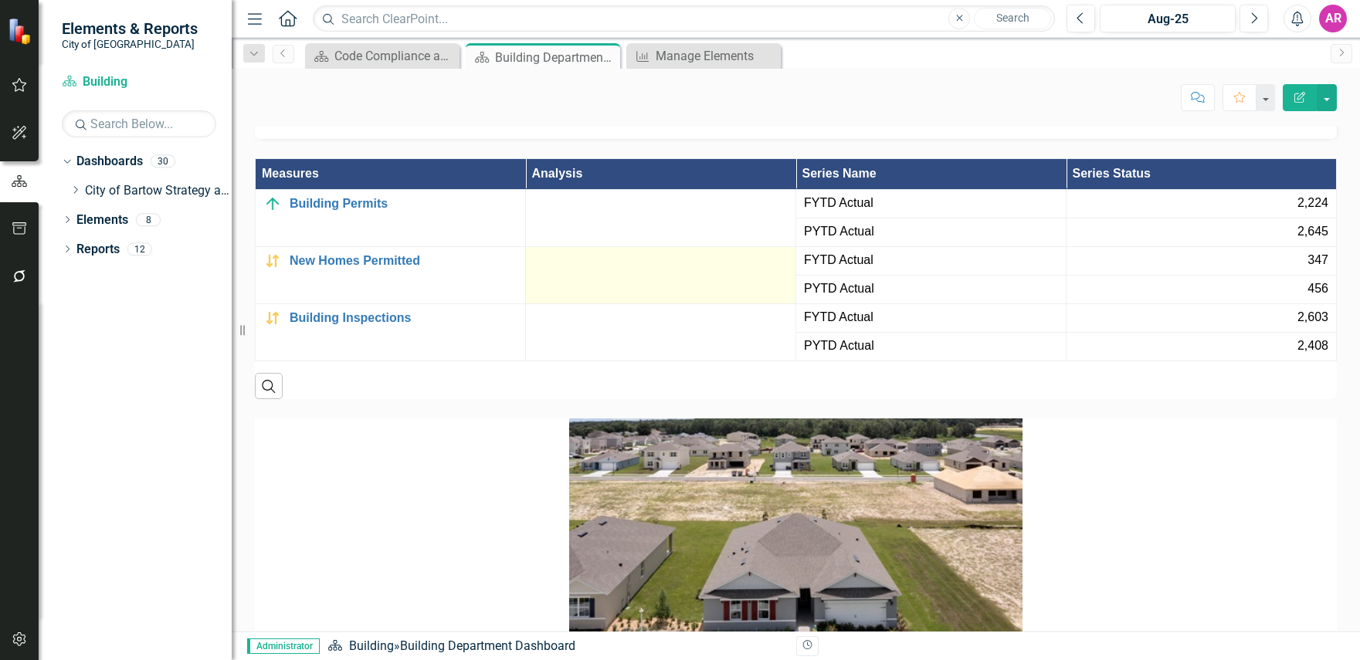
click at [662, 270] on div at bounding box center [661, 261] width 254 height 19
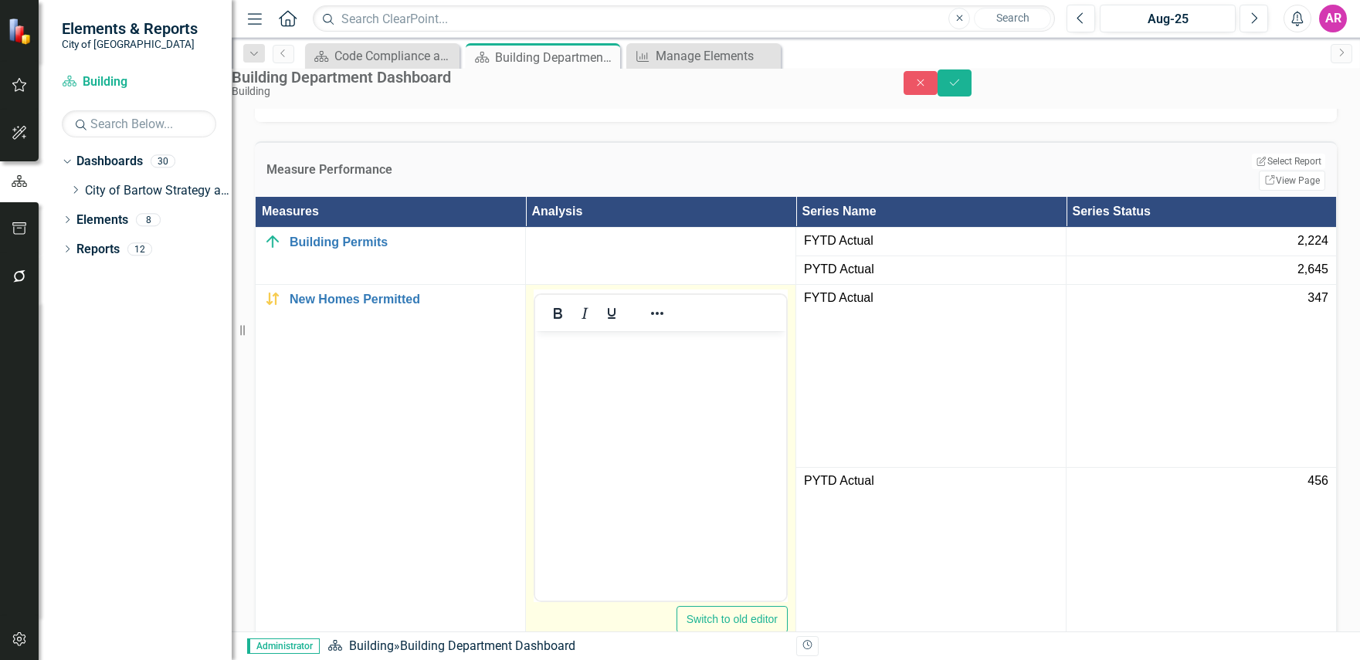
scroll to position [0, 0]
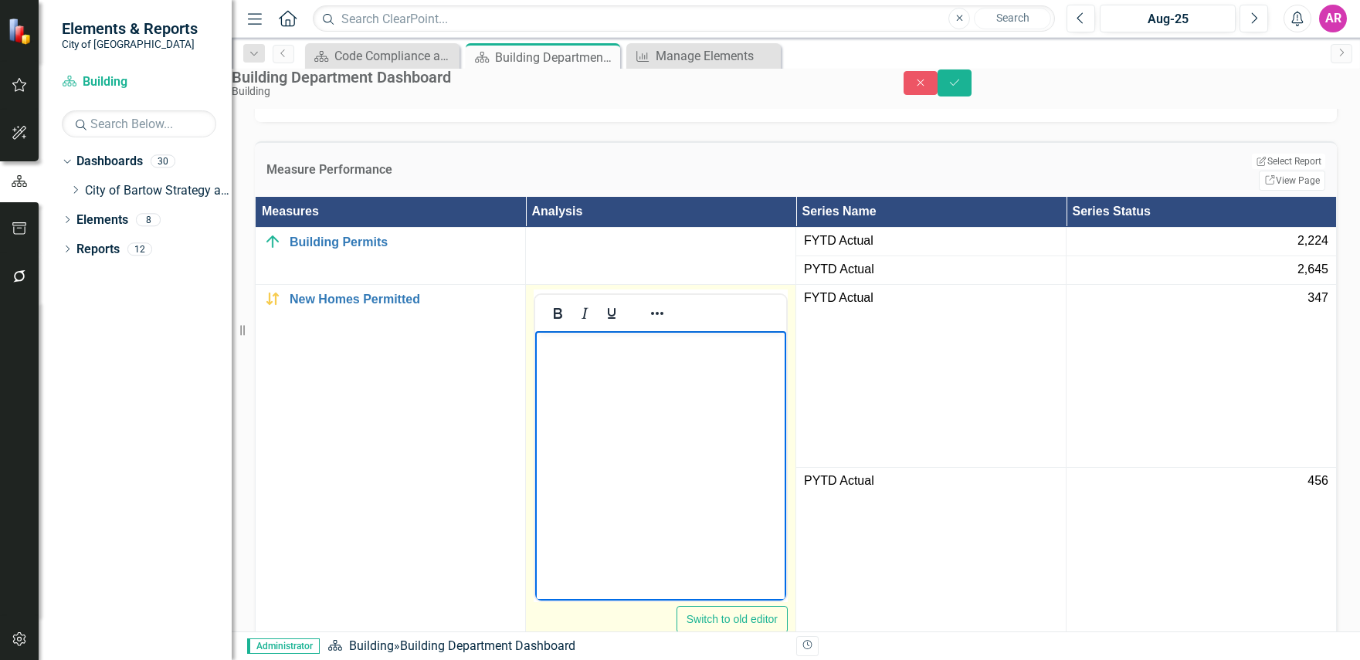
click at [704, 371] on body "Rich Text Area. Press ALT-0 for help." at bounding box center [660, 447] width 251 height 232
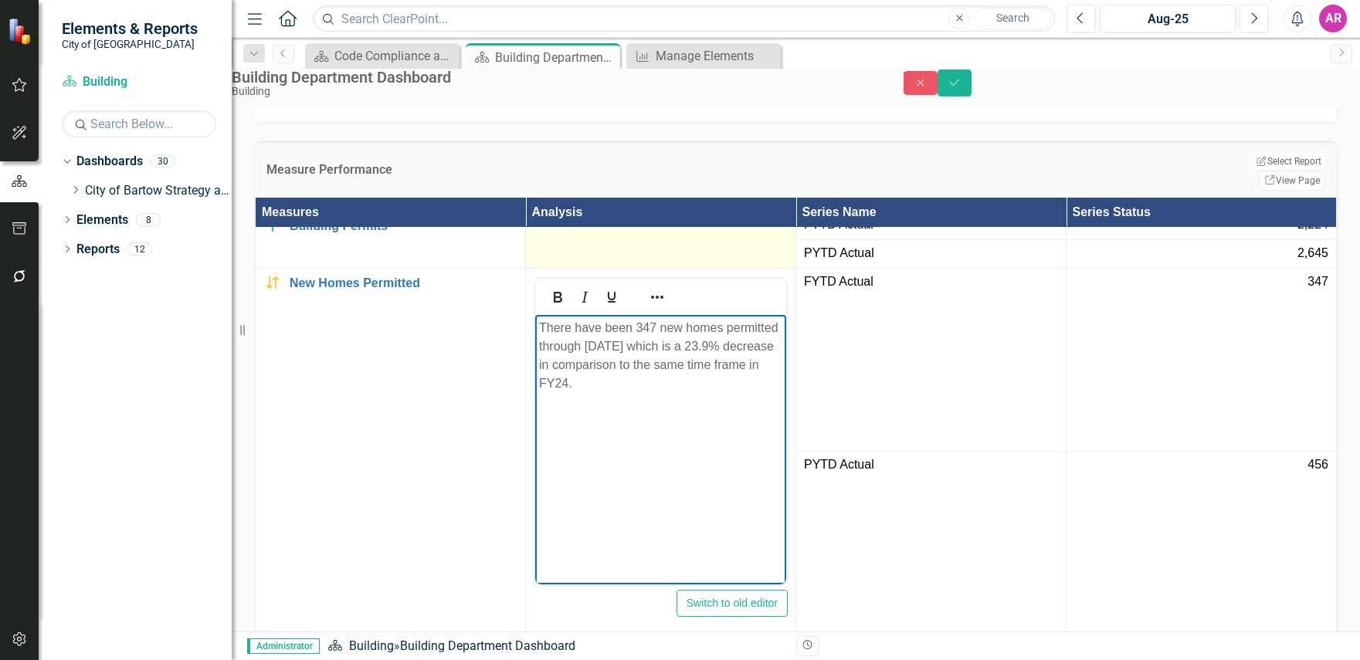
scroll to position [0, 42]
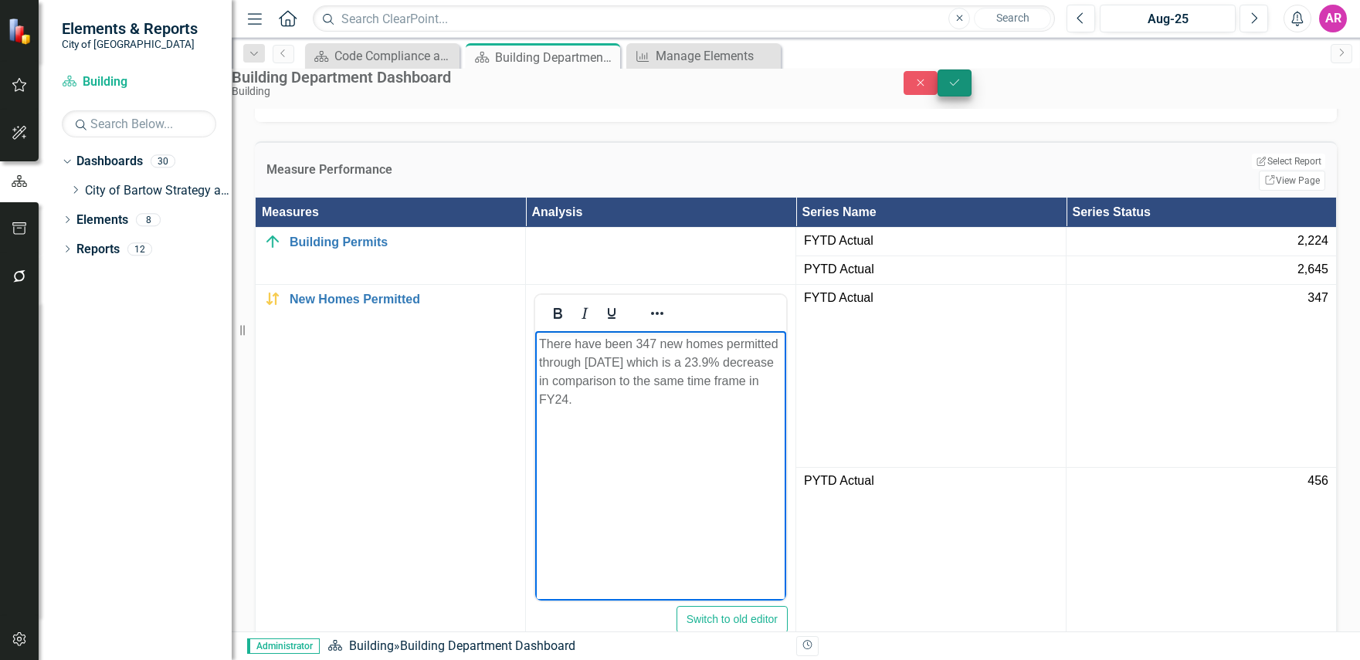
click at [971, 82] on button "Save" at bounding box center [954, 83] width 34 height 27
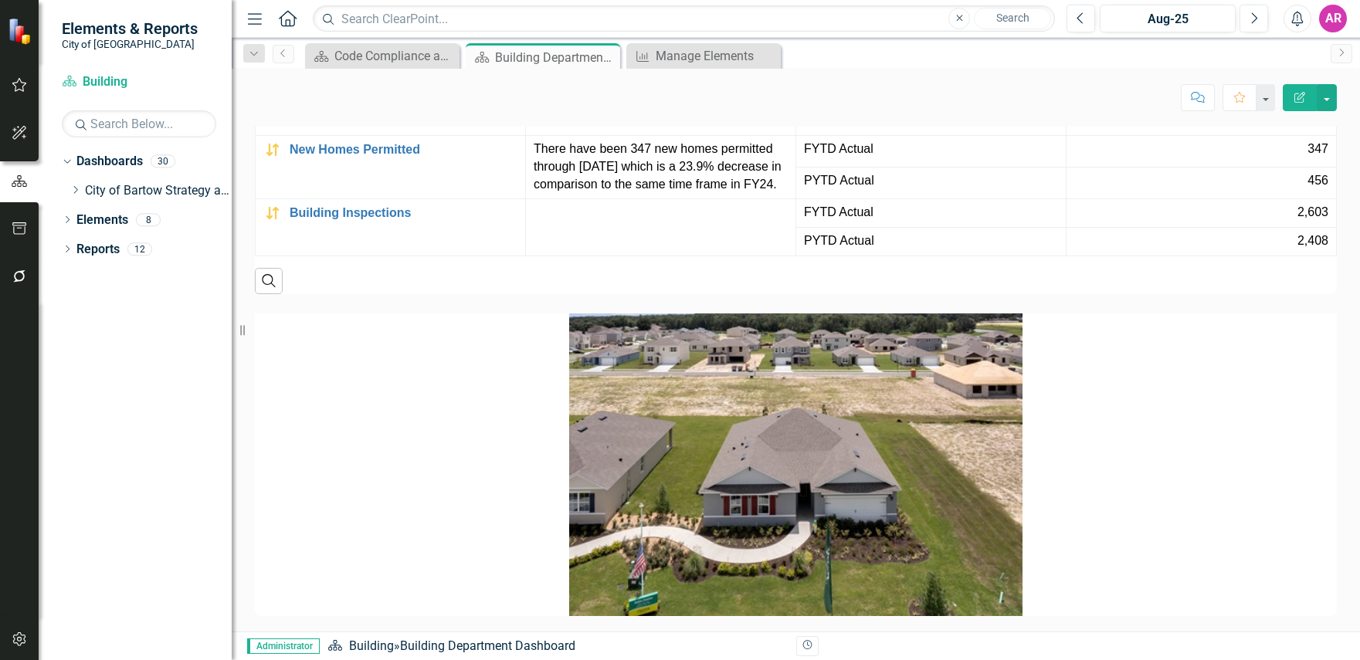
scroll to position [1518, 0]
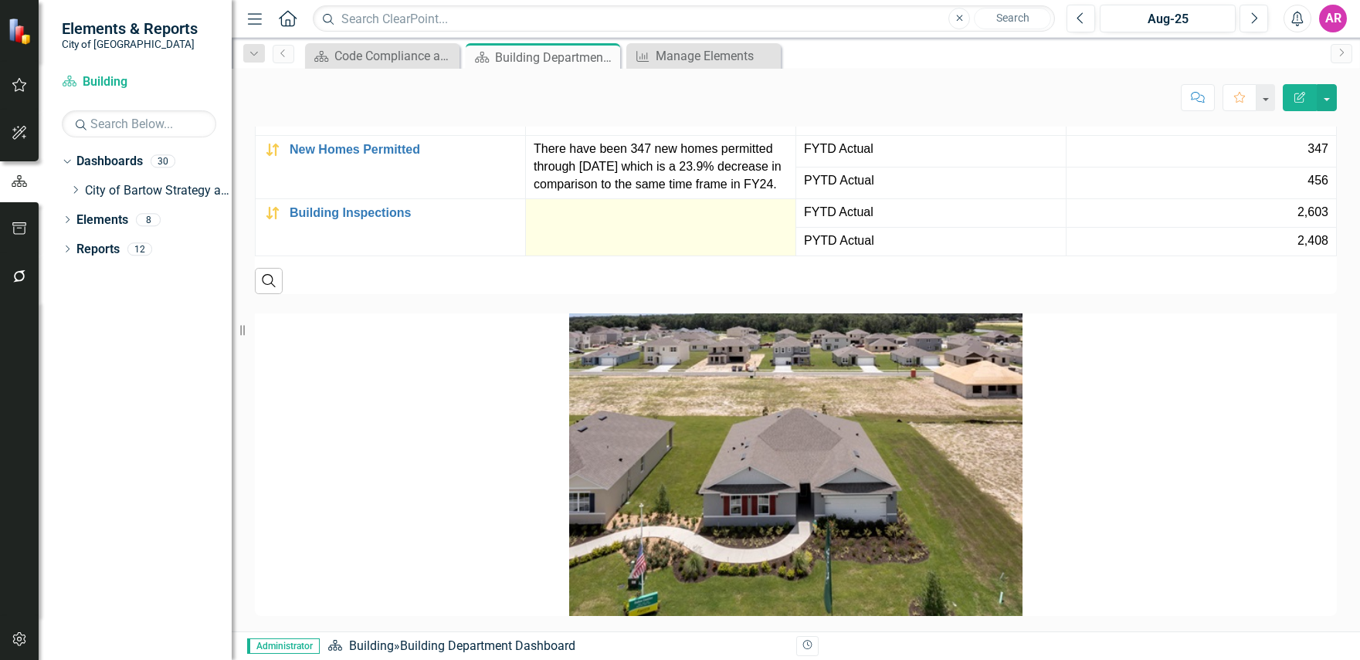
drag, startPoint x: 636, startPoint y: 378, endPoint x: 629, endPoint y: 380, distance: 7.9
click at [631, 256] on td at bounding box center [661, 226] width 270 height 57
click at [626, 256] on td at bounding box center [661, 226] width 270 height 57
click at [613, 256] on td at bounding box center [661, 226] width 270 height 57
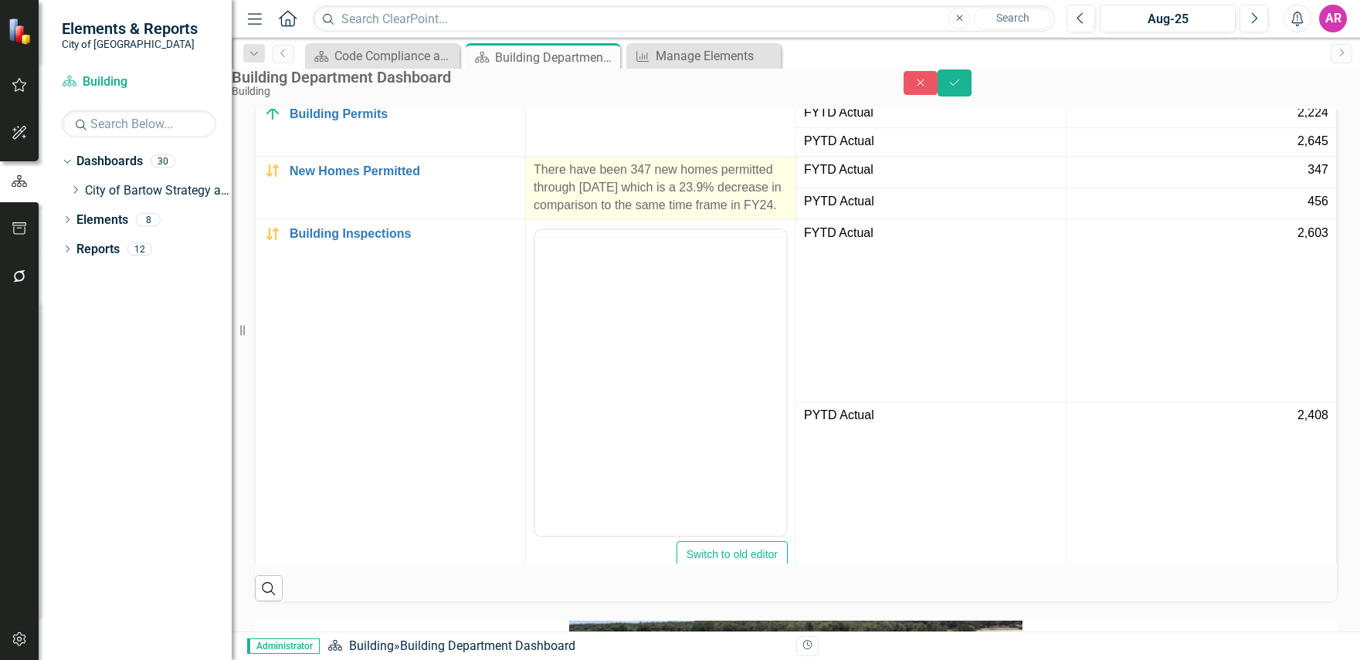
scroll to position [0, 0]
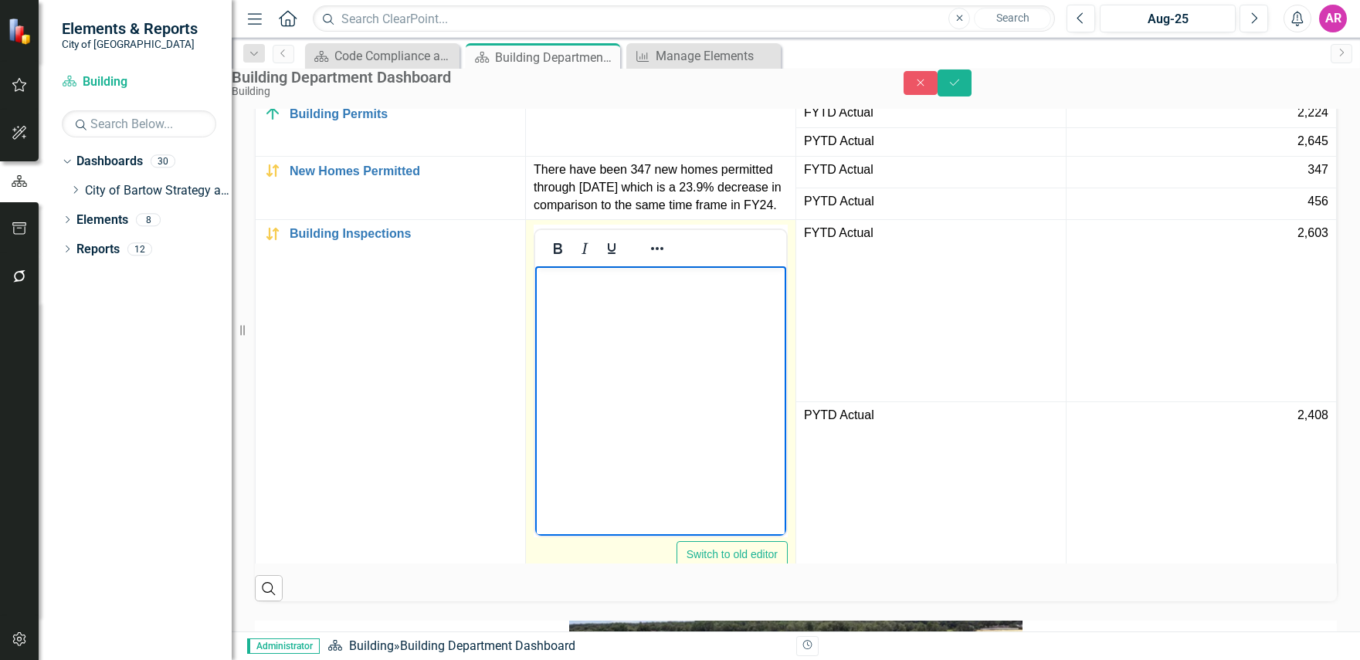
click at [601, 307] on body "Rich Text Area. Press ALT-0 for help." at bounding box center [660, 382] width 251 height 232
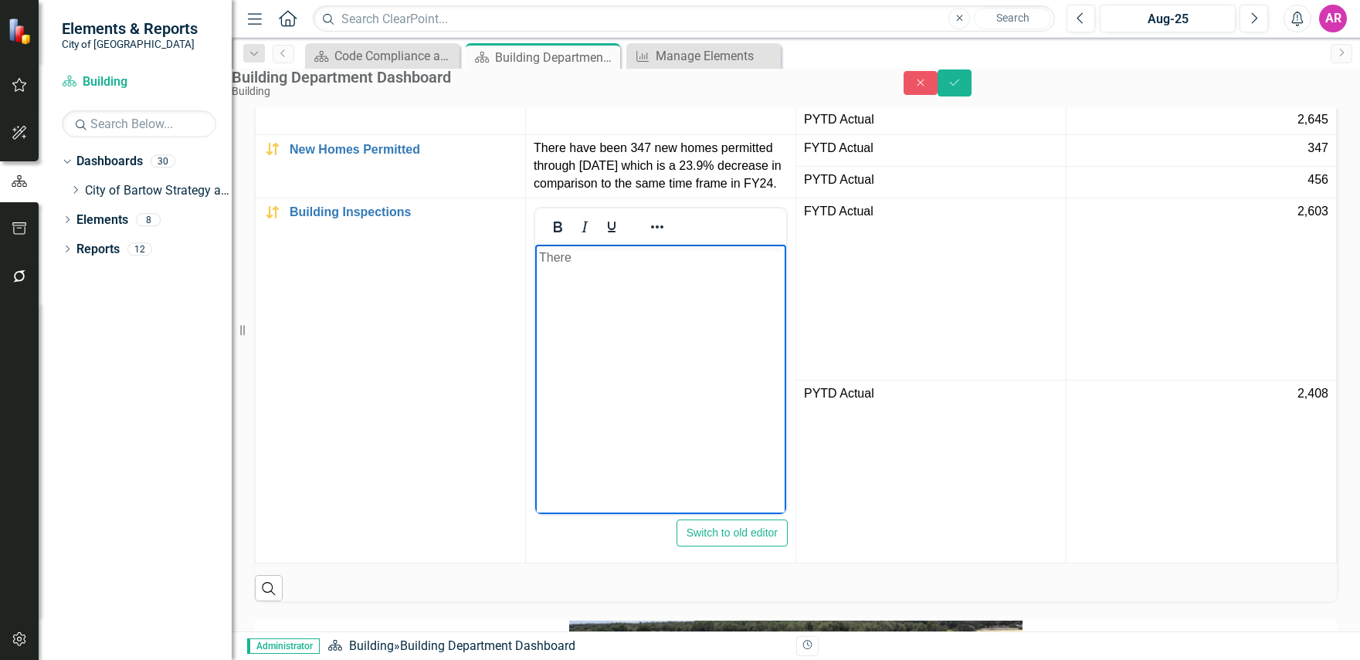
click at [189, 354] on div "Dropdown Dashboards 30 Dropdown City of Bartow Strategy and Performance Dashboa…" at bounding box center [135, 404] width 193 height 511
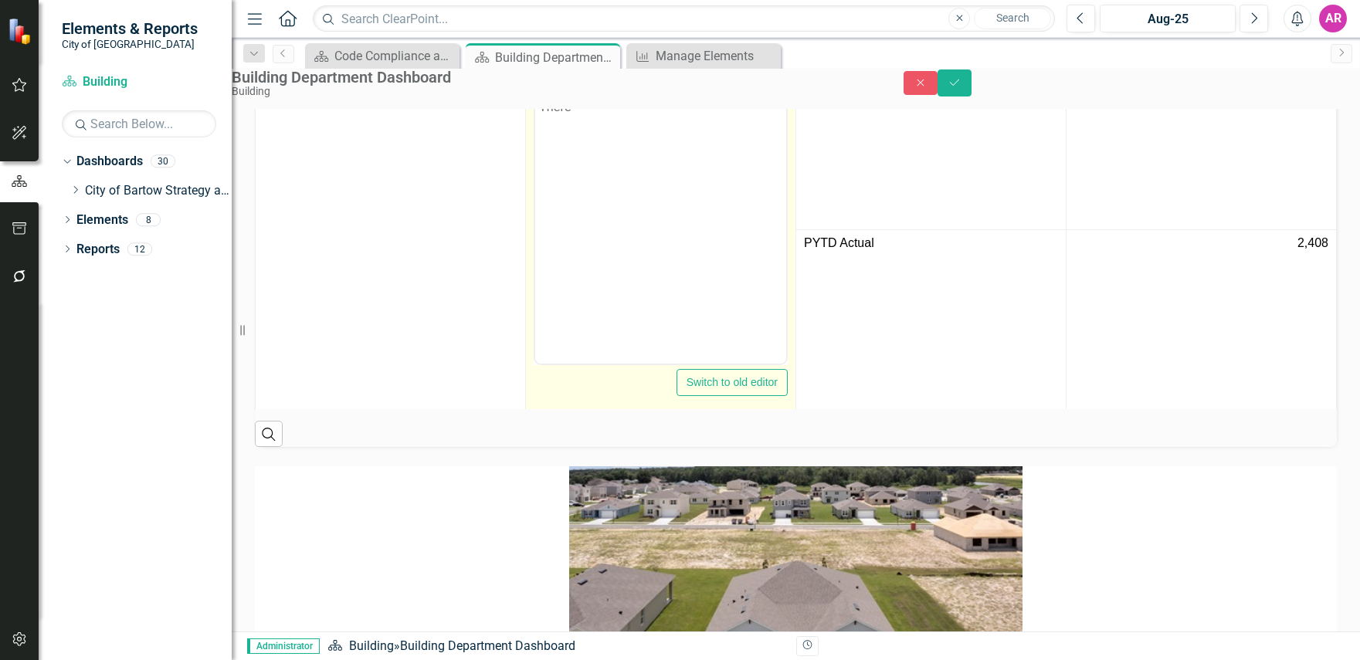
scroll to position [0, 0]
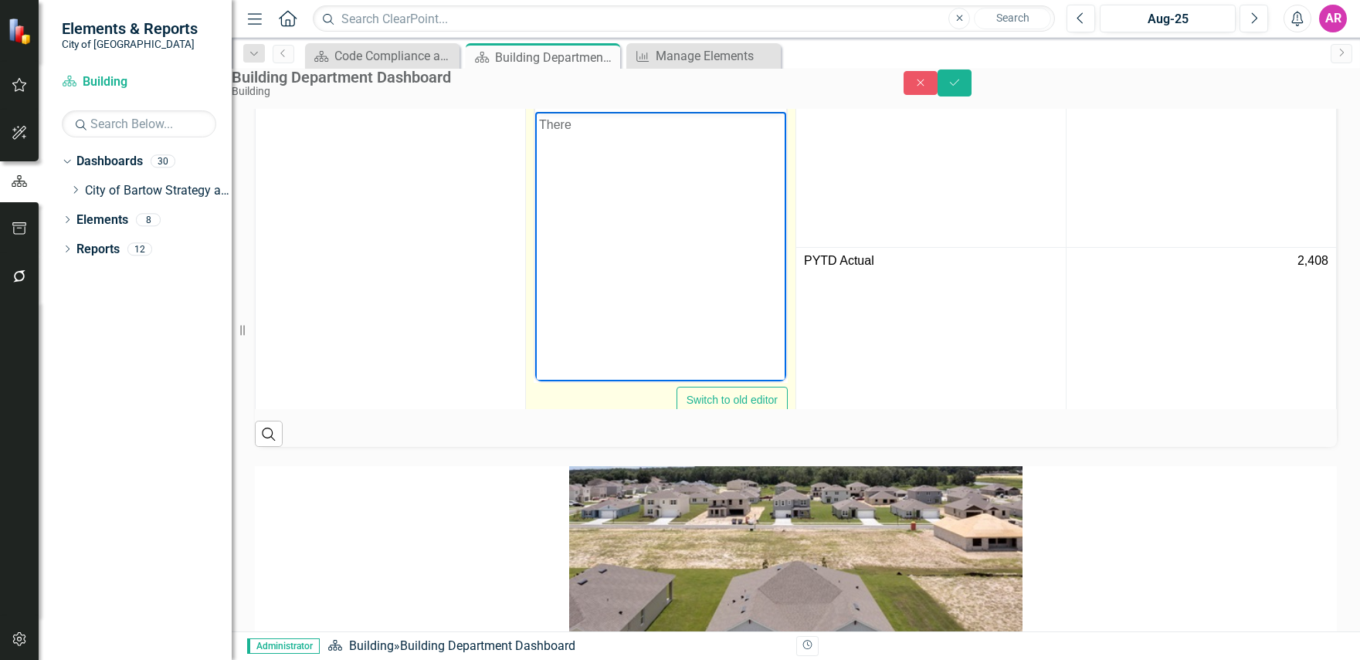
drag, startPoint x: 585, startPoint y: 135, endPoint x: 494, endPoint y: 125, distance: 90.9
click at [535, 125] on html "There" at bounding box center [660, 227] width 251 height 232
click at [598, 141] on body "Rich Text Area. Press ALT-0 for help." at bounding box center [660, 227] width 251 height 232
click at [663, 151] on body "Rich Text Area. Press ALT-0 for help." at bounding box center [660, 227] width 251 height 232
click at [653, 158] on body "Rich Text Area. Press ALT-0 for help." at bounding box center [660, 227] width 251 height 232
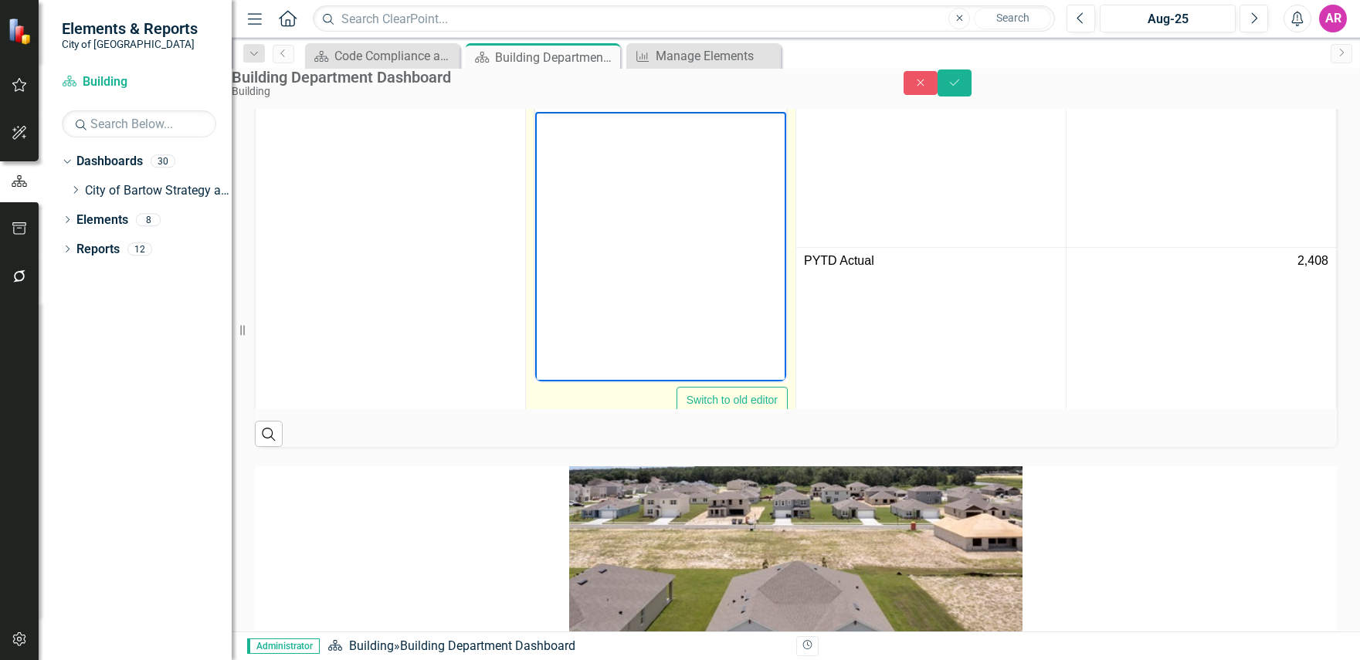
click at [631, 171] on body "Rich Text Area. Press ALT-0 for help." at bounding box center [660, 227] width 251 height 232
click at [659, 175] on body "Rich Text Area. Press ALT-0 for help." at bounding box center [660, 227] width 251 height 232
click at [649, 199] on body "Rich Text Area. Press ALT-0 for help." at bounding box center [660, 227] width 251 height 232
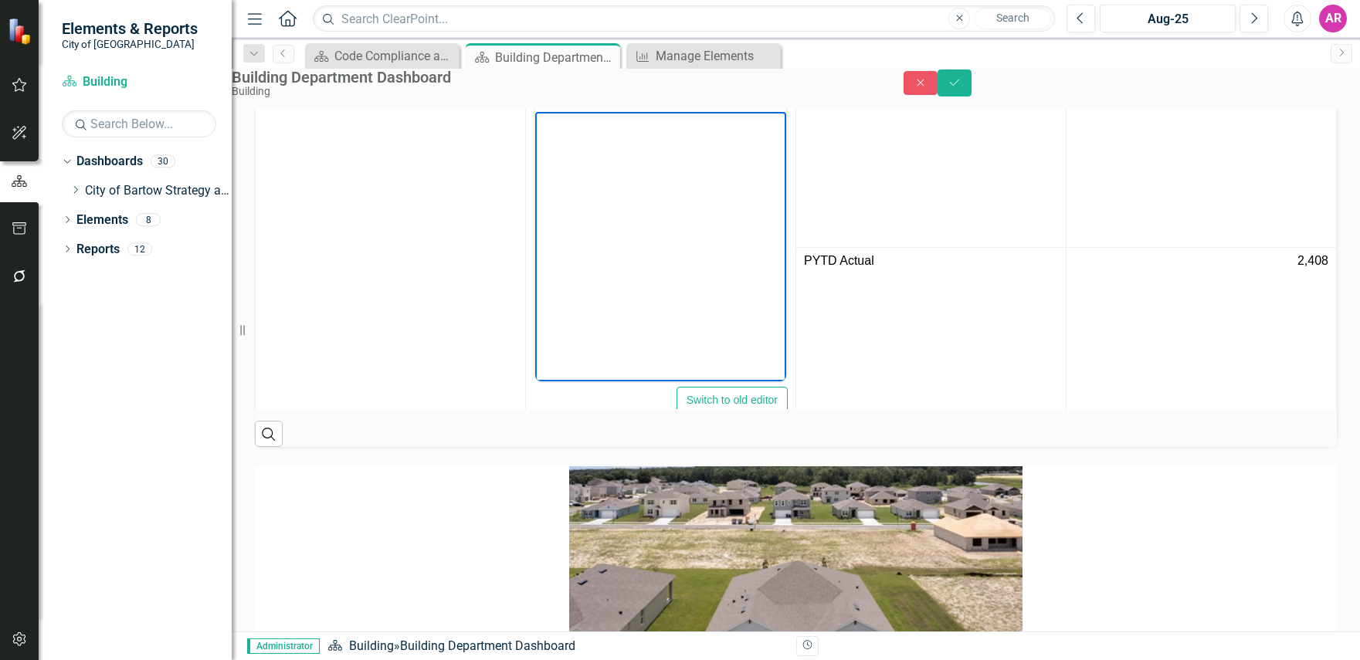
scroll to position [51, 42]
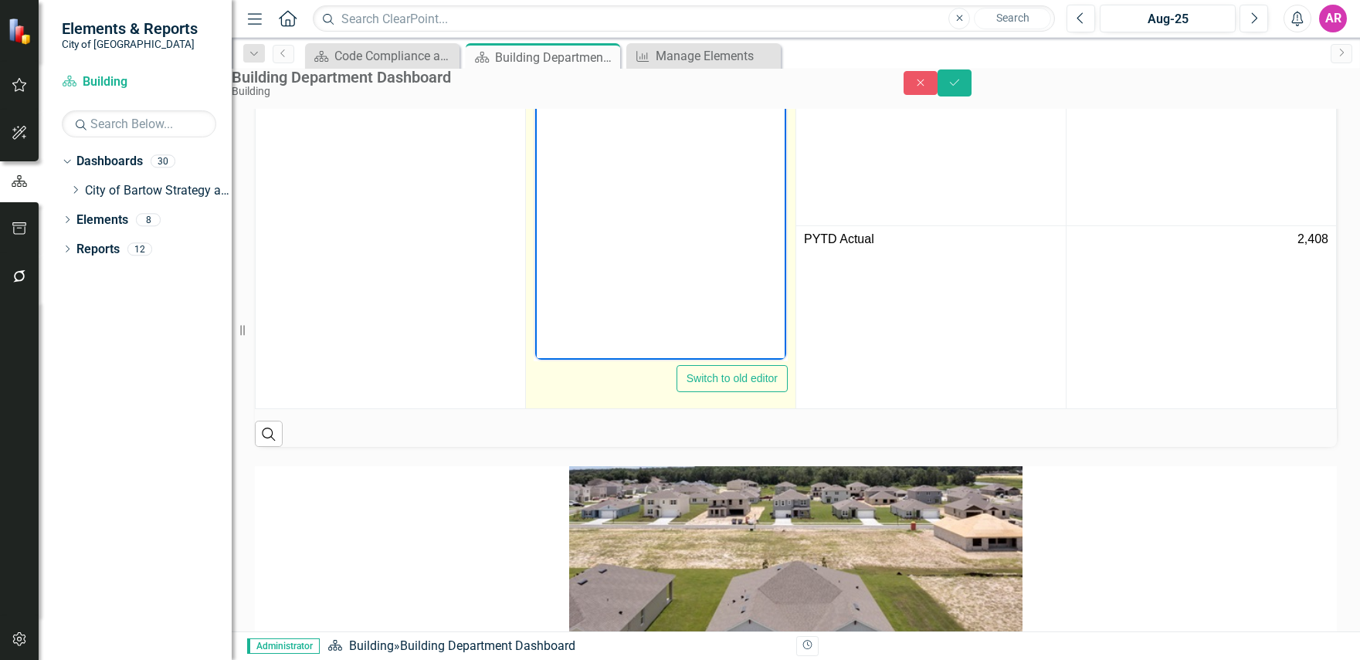
click at [608, 172] on body "Rich Text Area. Press ALT-0 for help." at bounding box center [660, 206] width 251 height 232
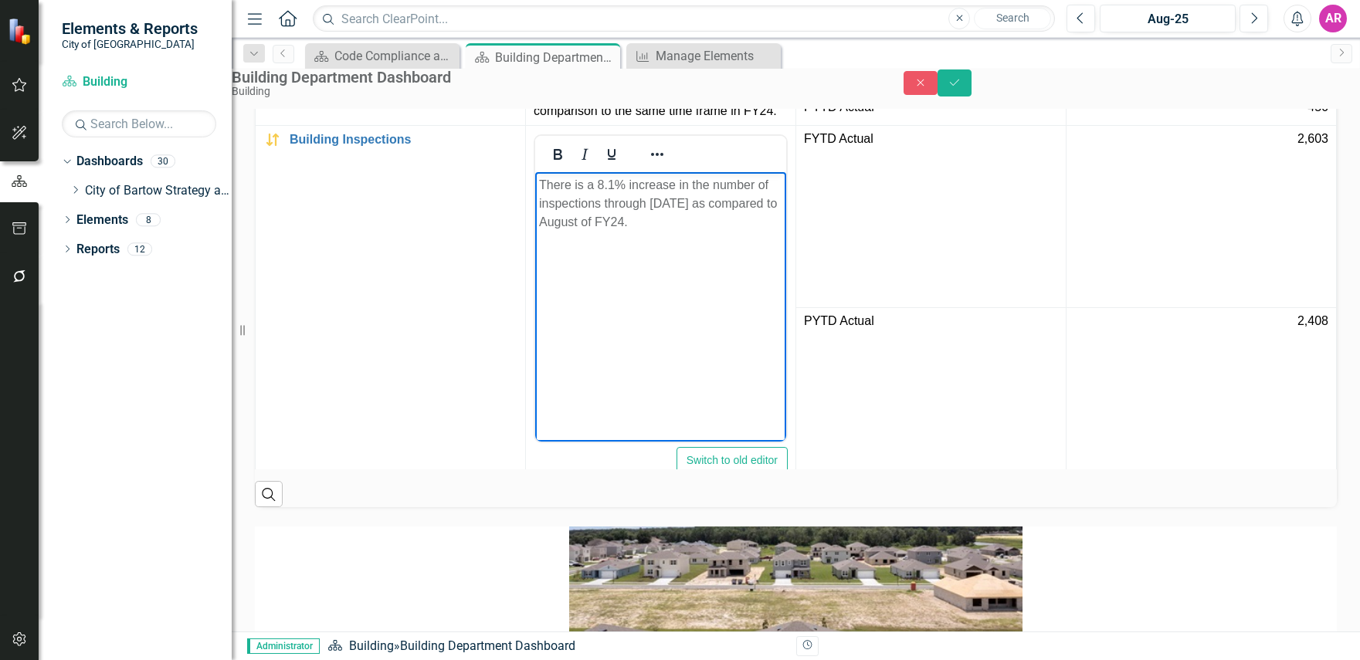
scroll to position [1595, 0]
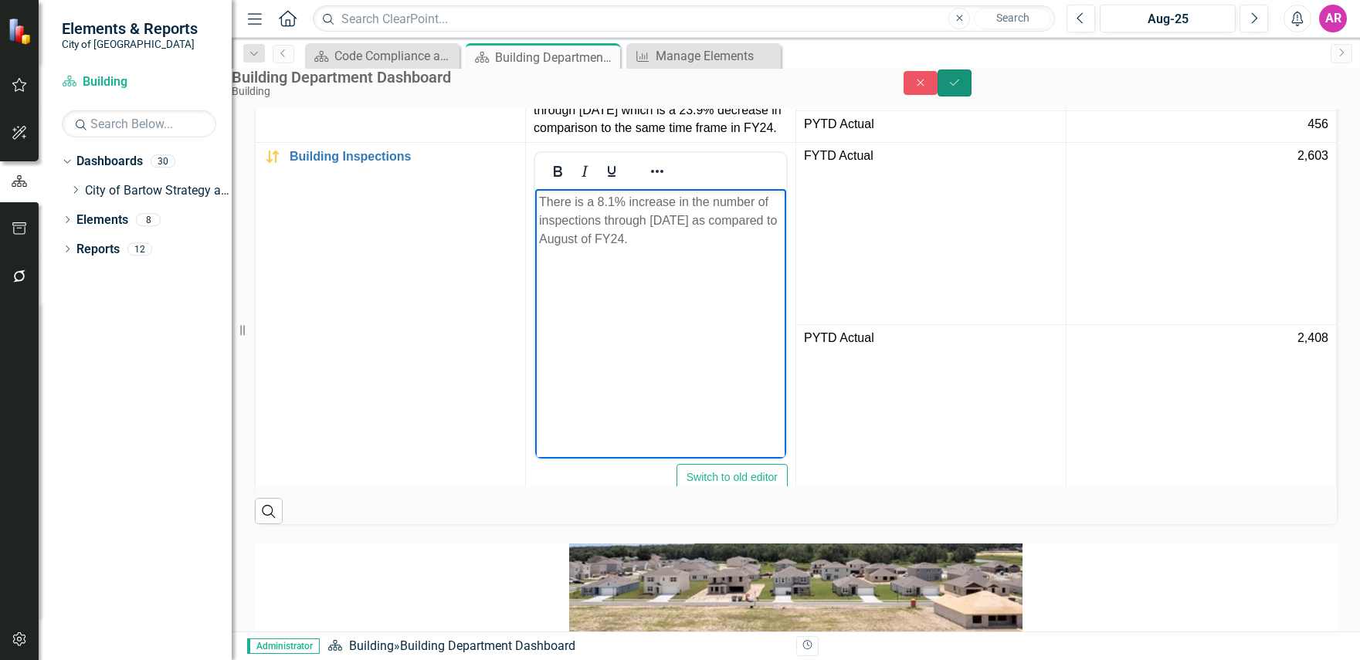
click at [971, 97] on button "Save" at bounding box center [954, 83] width 34 height 27
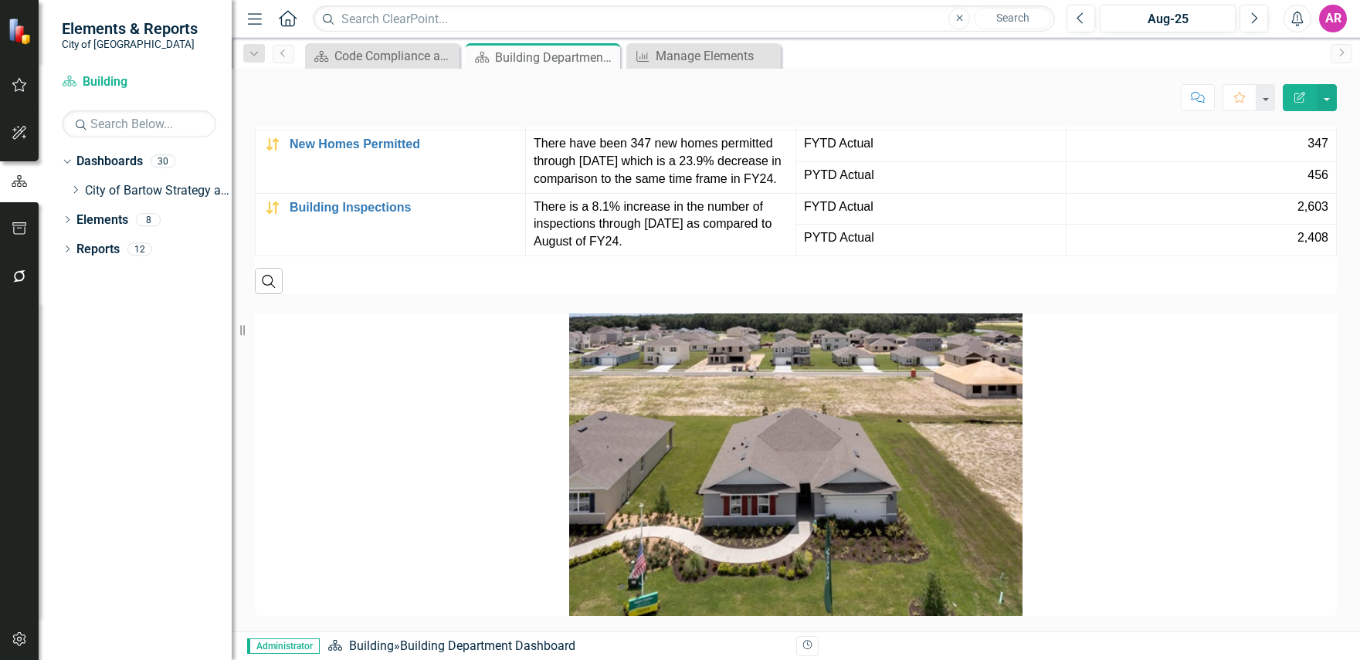
scroll to position [1446, 0]
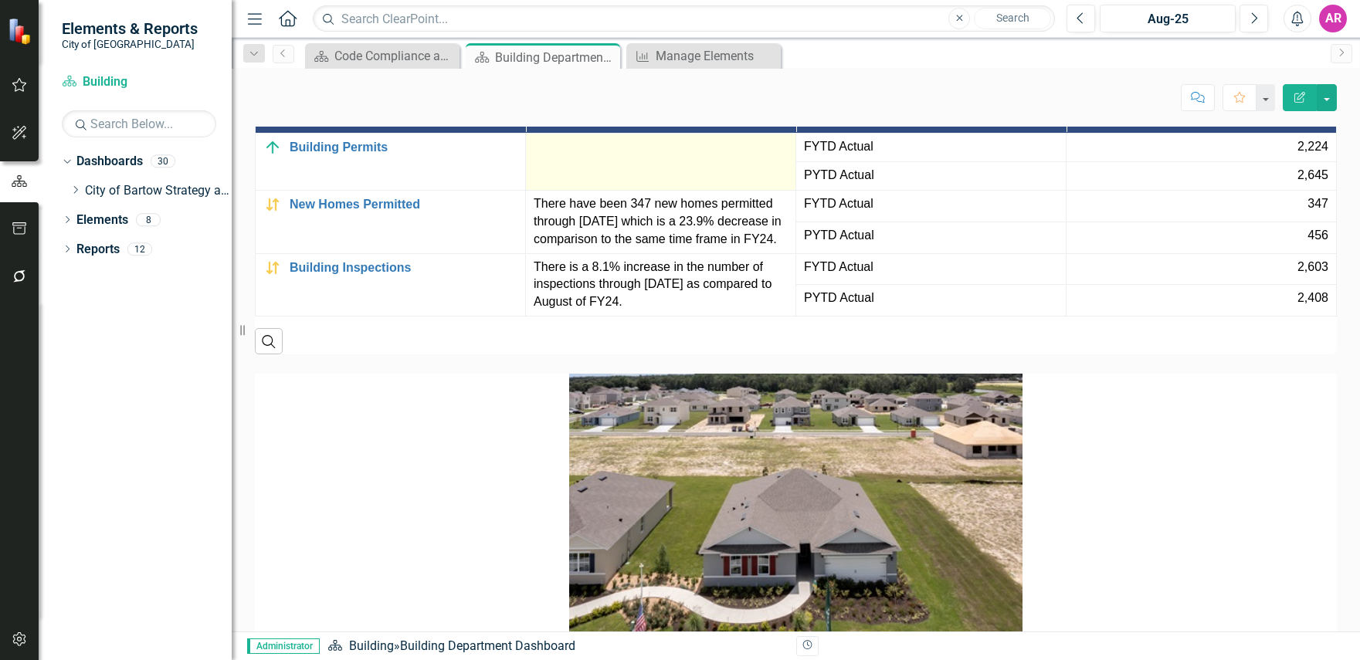
click at [663, 157] on div at bounding box center [661, 147] width 254 height 19
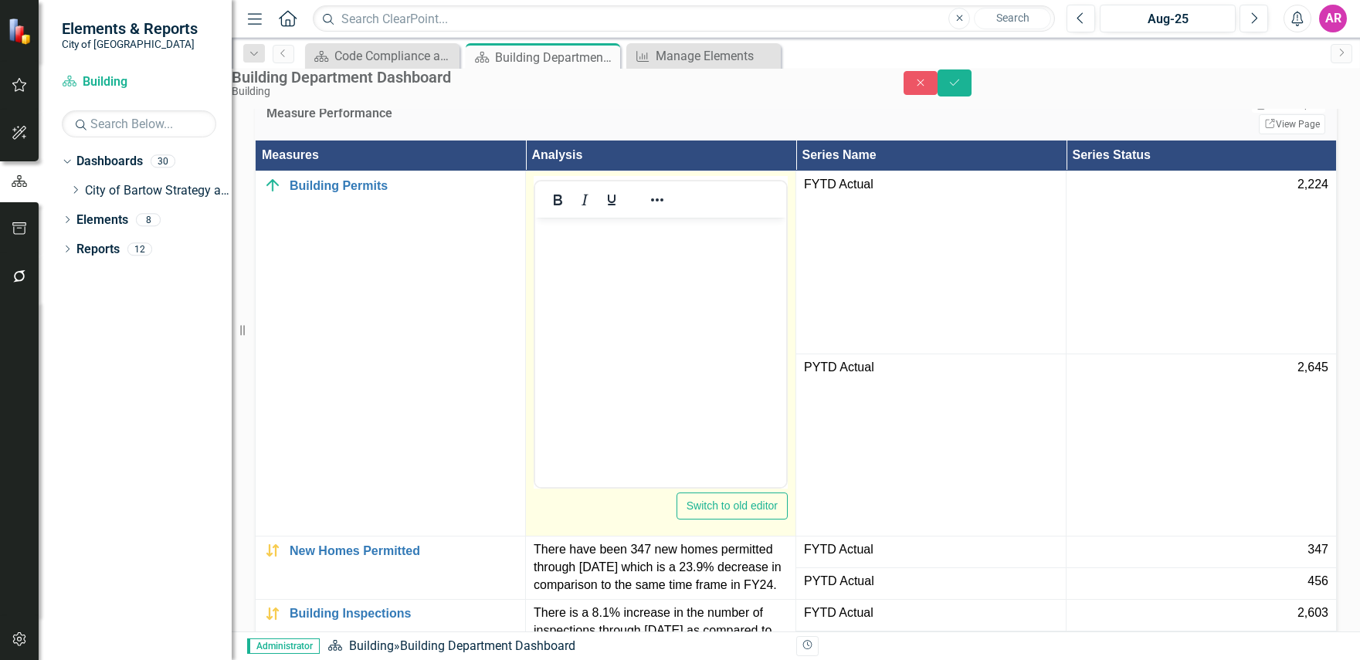
scroll to position [0, 0]
click at [663, 222] on p "Rich Text Area. Press ALT-0 for help." at bounding box center [660, 231] width 243 height 19
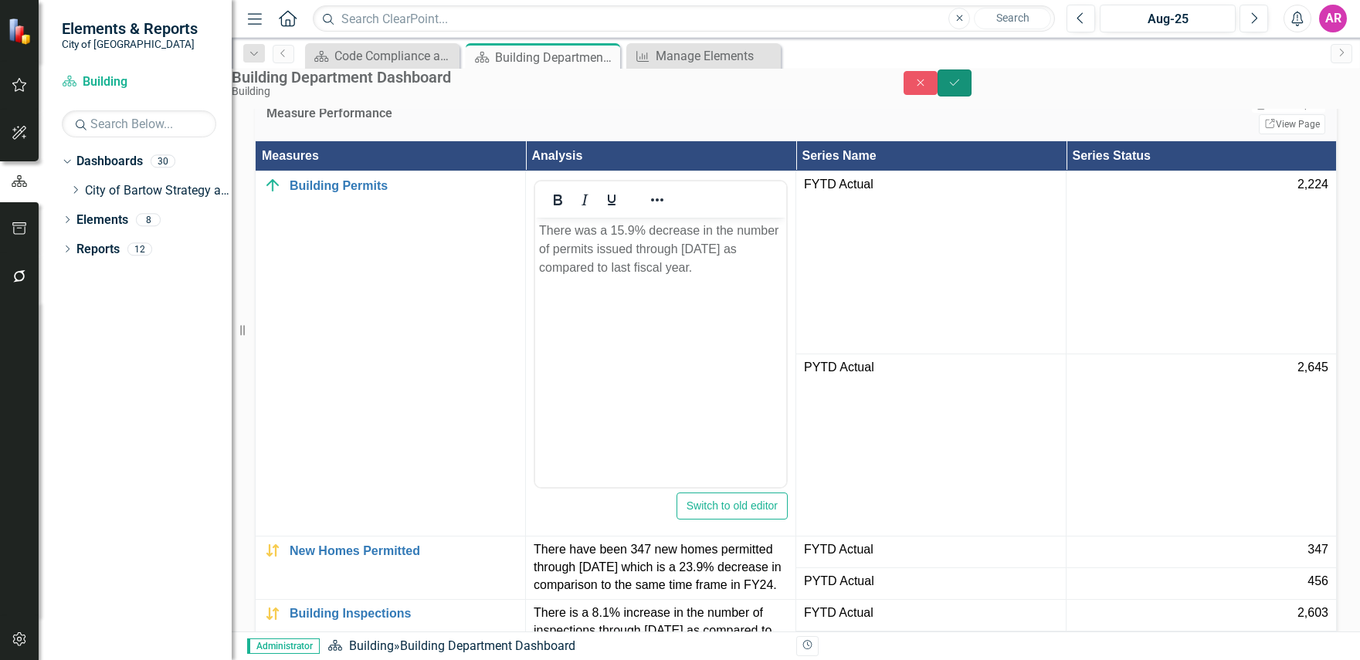
click at [971, 97] on button "Save" at bounding box center [954, 83] width 34 height 27
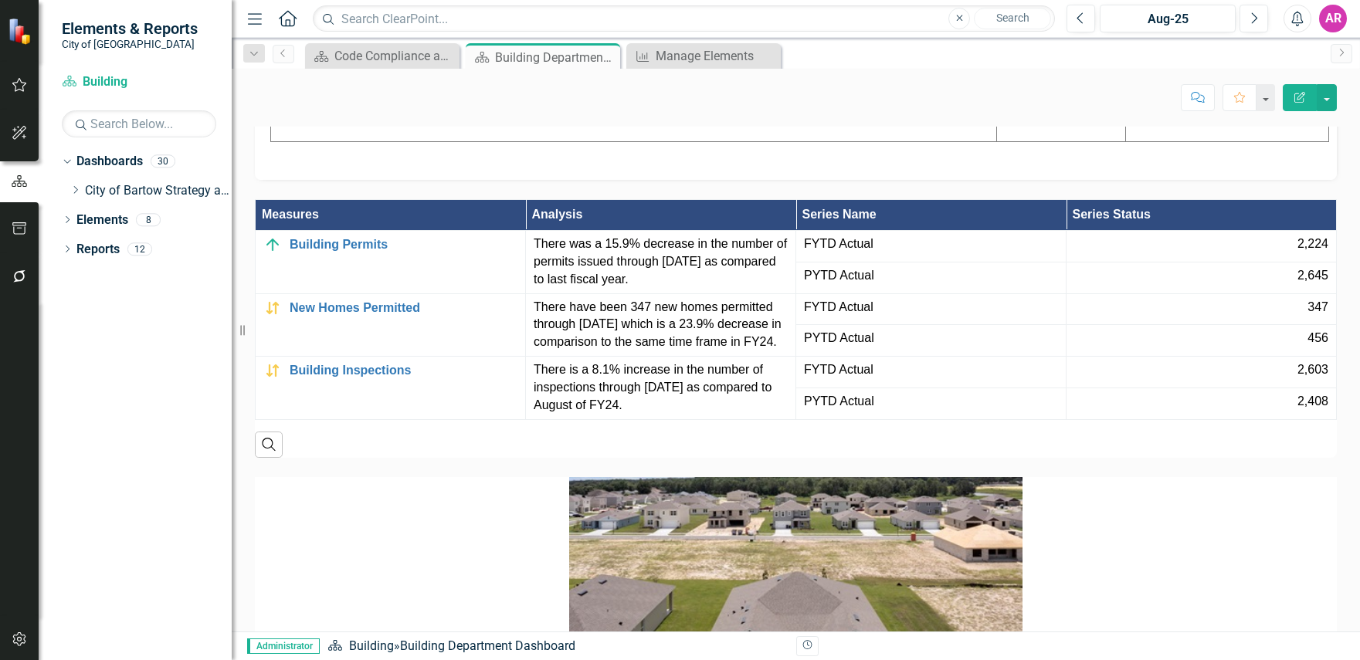
scroll to position [1221, 0]
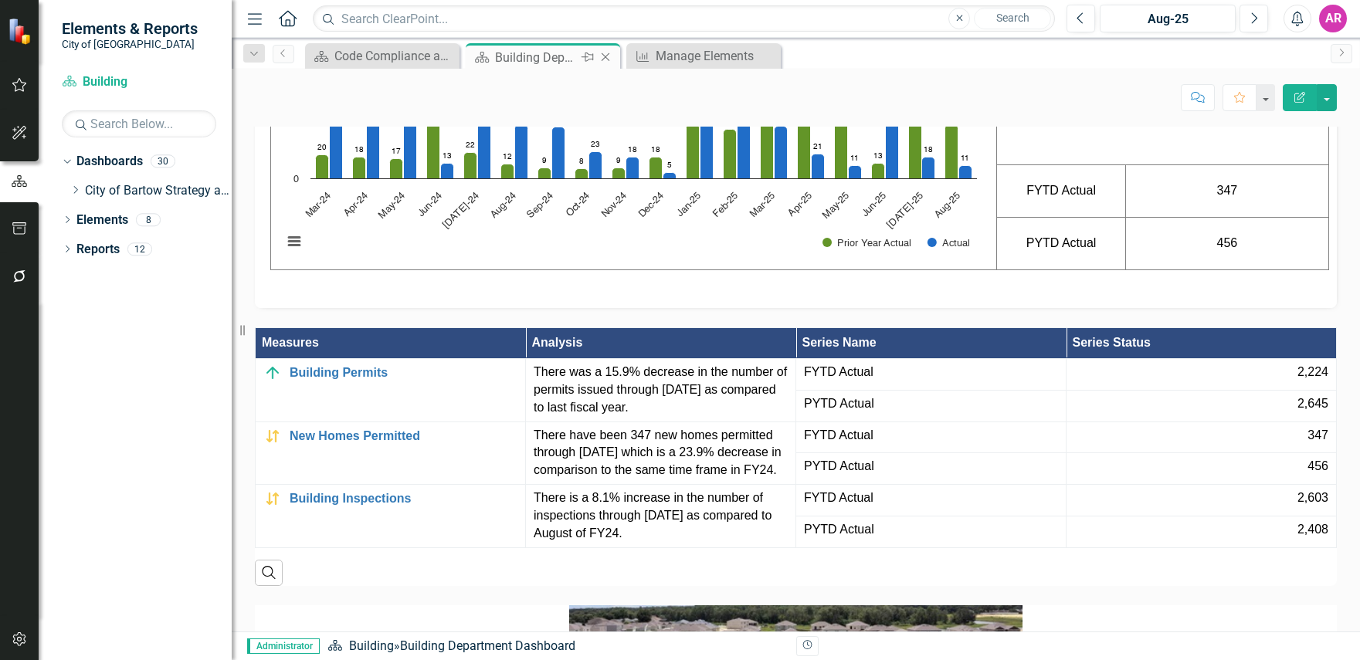
click at [605, 56] on icon "Close" at bounding box center [605, 57] width 15 height 12
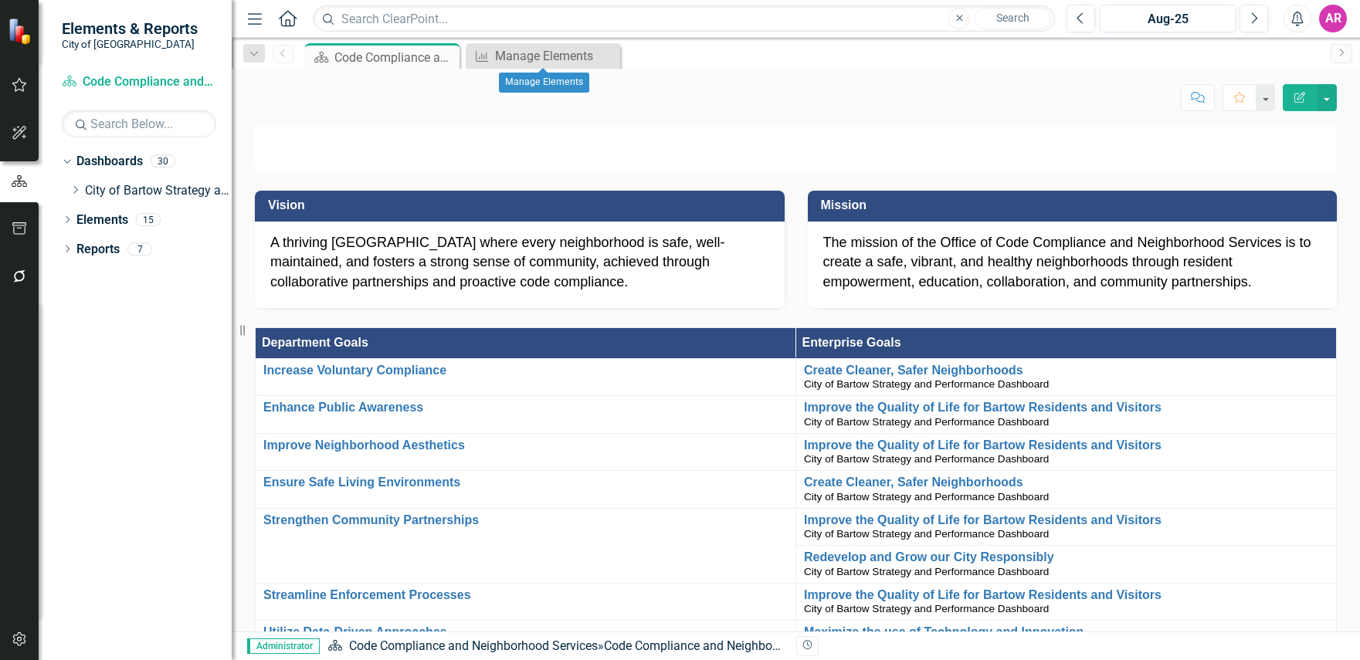
click at [0, 0] on icon "Close" at bounding box center [0, 0] width 0 height 0
